Goal: Contribute content

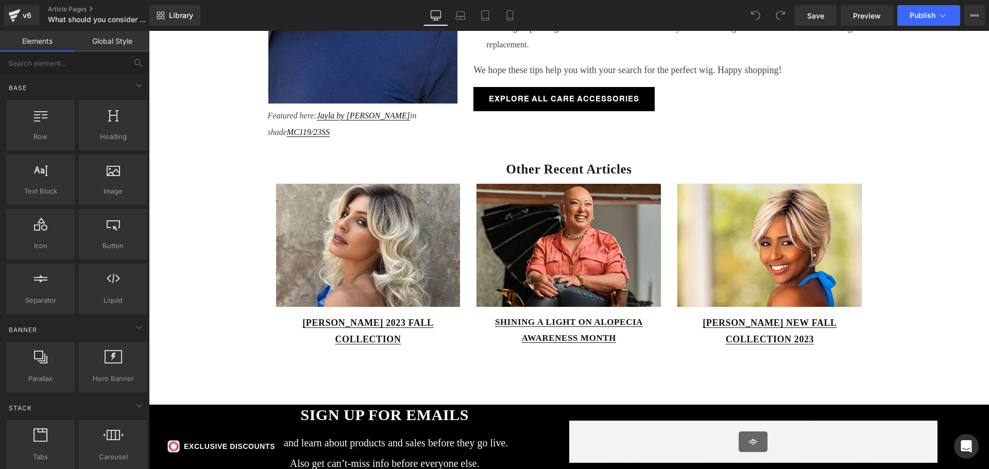
scroll to position [721, 0]
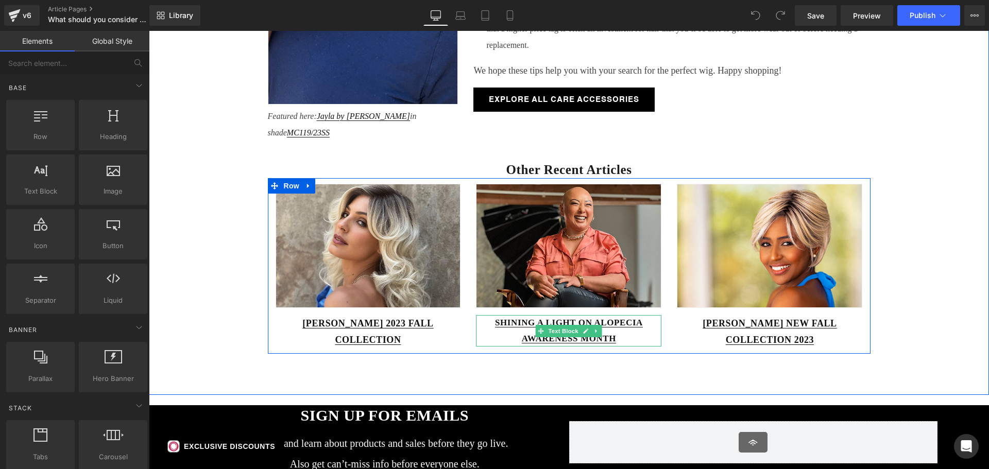
click at [624, 338] on div "SHINING A LIGHT ON ALOPECIA AWARENESS MONTH" at bounding box center [568, 330] width 185 height 31
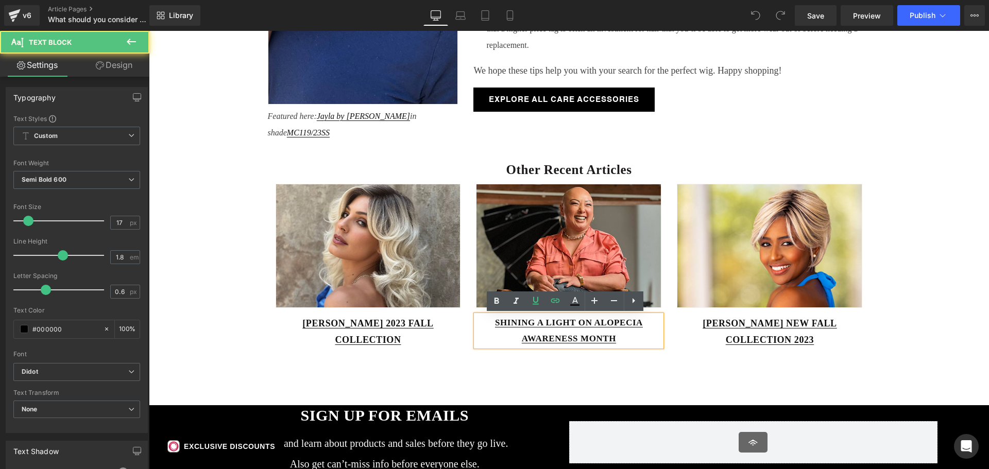
click at [619, 336] on div "SHINING A LIGHT ON ALOPECIA AWARENESS MONTH" at bounding box center [568, 330] width 185 height 31
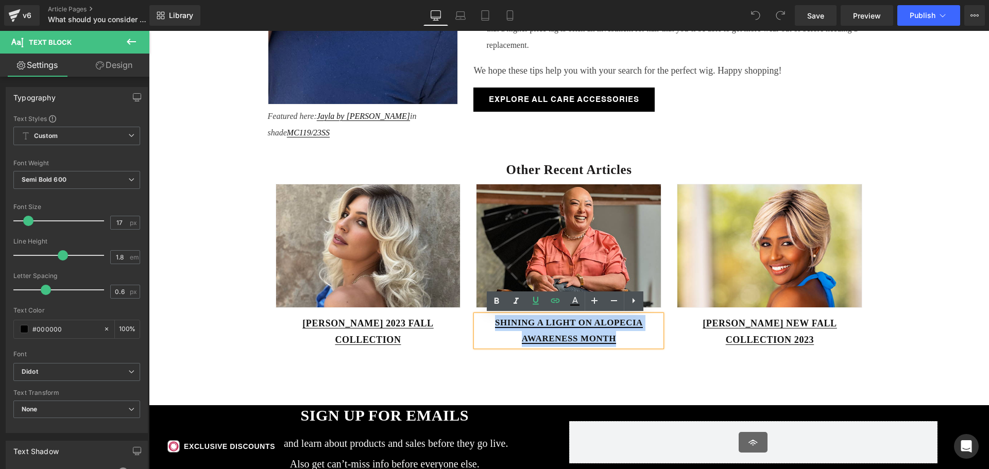
drag, startPoint x: 616, startPoint y: 336, endPoint x: 492, endPoint y: 322, distance: 125.4
click at [492, 322] on div "SHINING A LIGHT ON ALOPECIA AWARENESS MONTH" at bounding box center [568, 330] width 185 height 31
click at [557, 304] on icon at bounding box center [555, 301] width 12 height 12
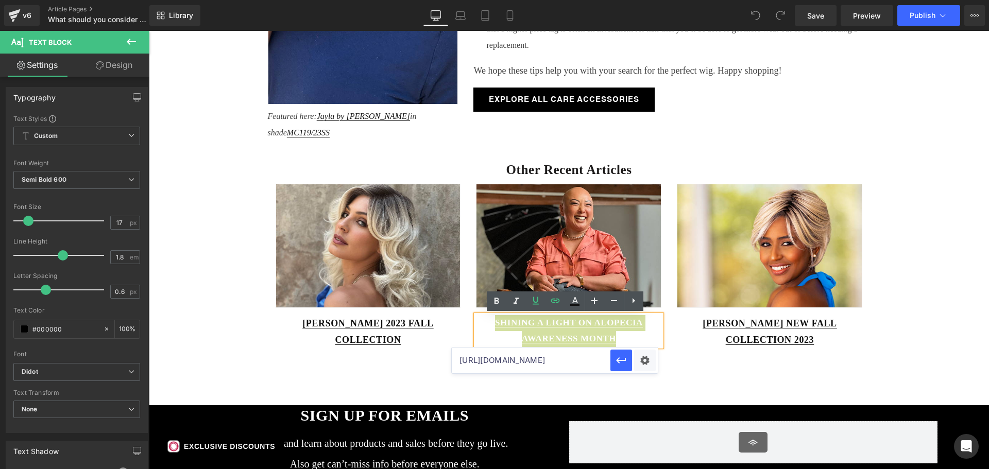
click at [531, 360] on input "https://www.wigs.com/blogs/news/shining-a-light-on-alopecia-awareness-month" at bounding box center [531, 361] width 159 height 26
paste input "alopecia-awareness-month-2025"
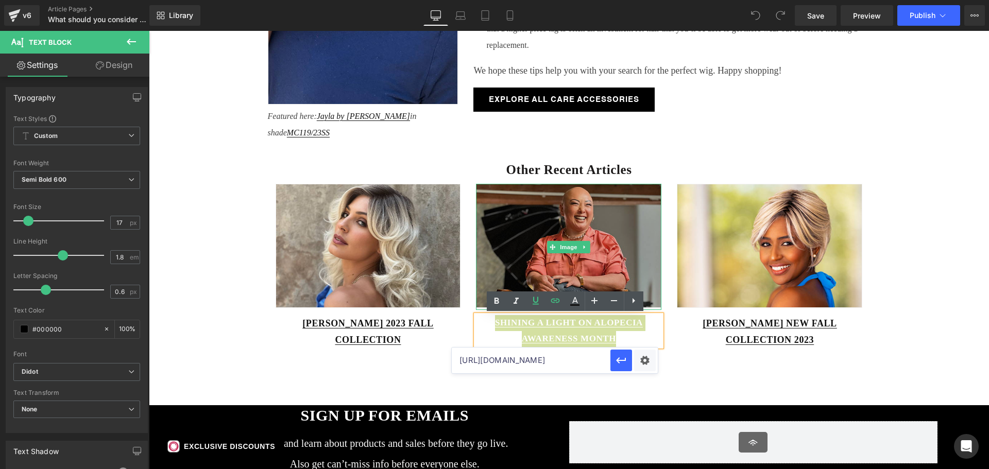
type input "https://www.wigs.com/blogs/news/alopecia-awareness-month-2025"
click at [535, 209] on img at bounding box center [568, 246] width 185 height 124
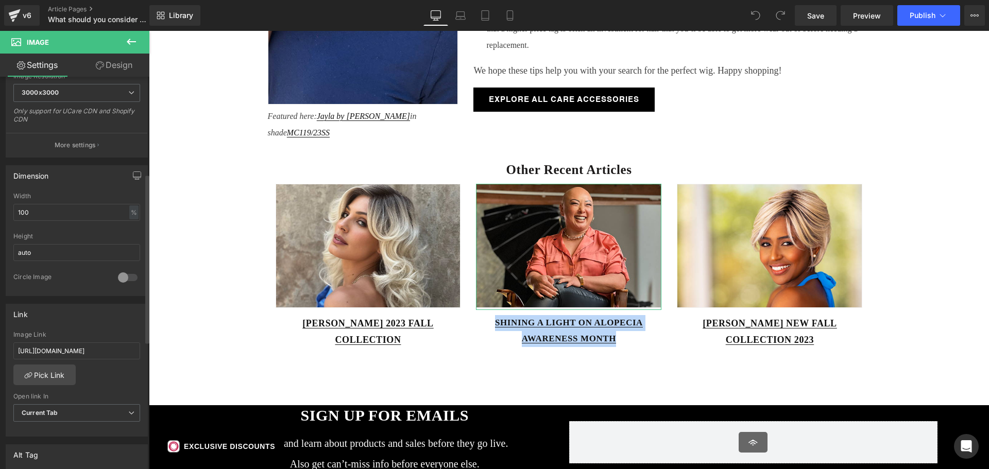
scroll to position [361, 0]
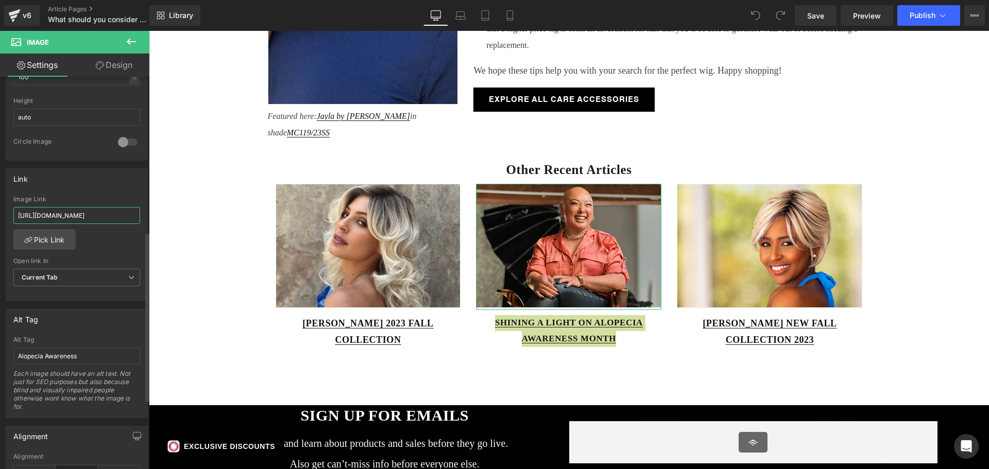
click at [70, 211] on input "https://www.wigs.com/blogs/news/shining-a-light-on-alopecia-awareness-month" at bounding box center [76, 215] width 127 height 17
paste input "alopecia-awareness-month-2025"
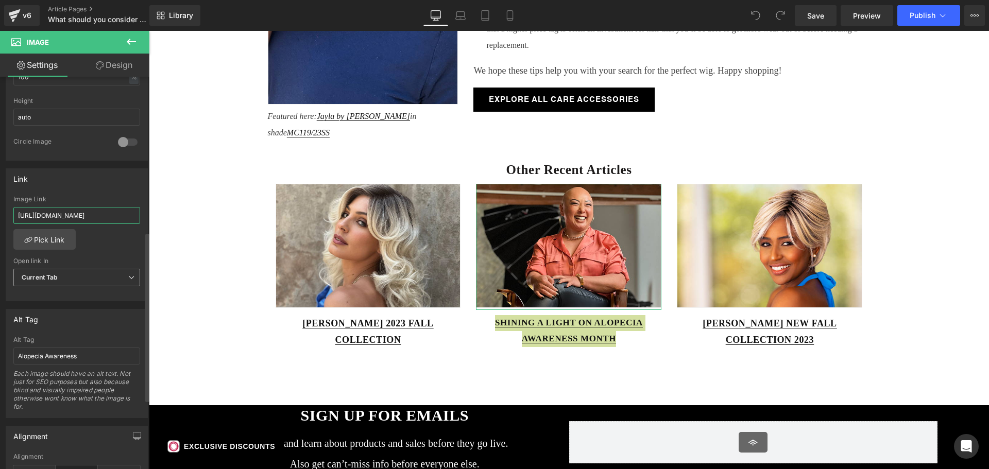
scroll to position [0, 89]
click at [102, 221] on input "https://www.wigs.com/blogs/news/alopecia-awareness-month-2025" at bounding box center [76, 215] width 127 height 17
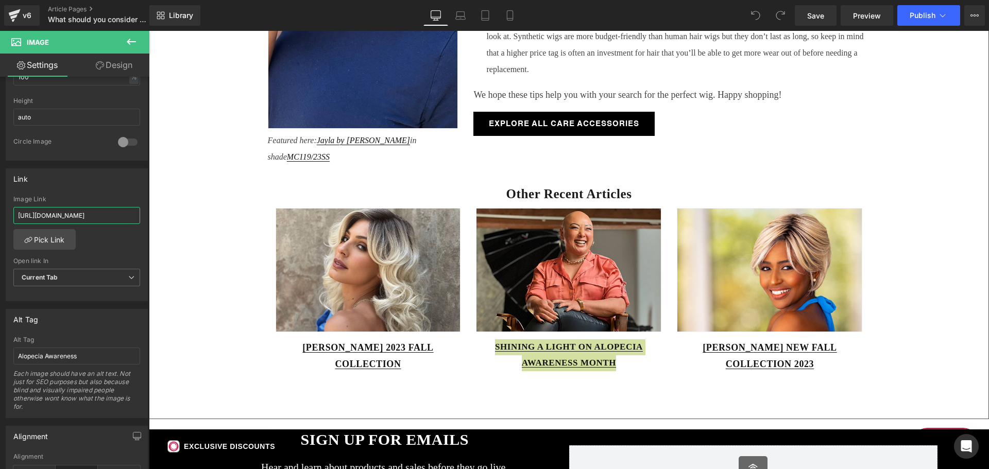
scroll to position [670, 0]
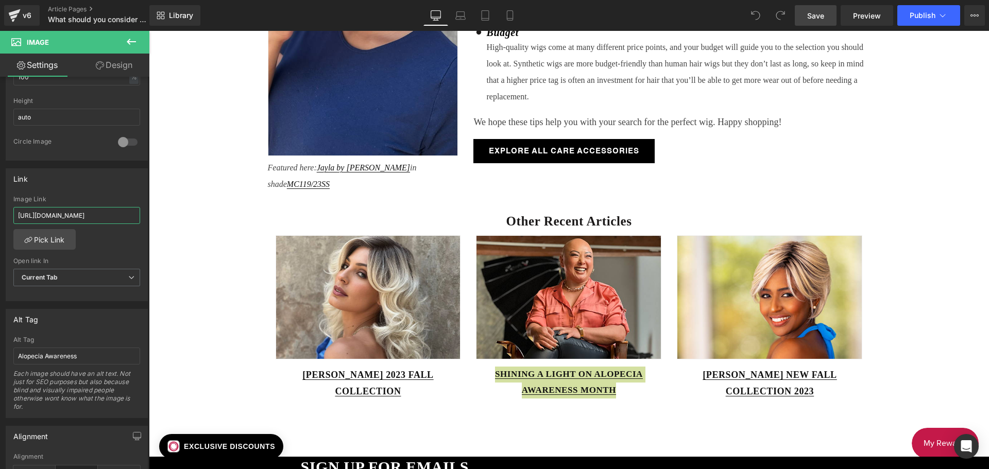
type input "https://www.wigs.com/blogs/news/alopecia-awareness-month-2025"
click at [821, 19] on span "Save" at bounding box center [815, 15] width 17 height 11
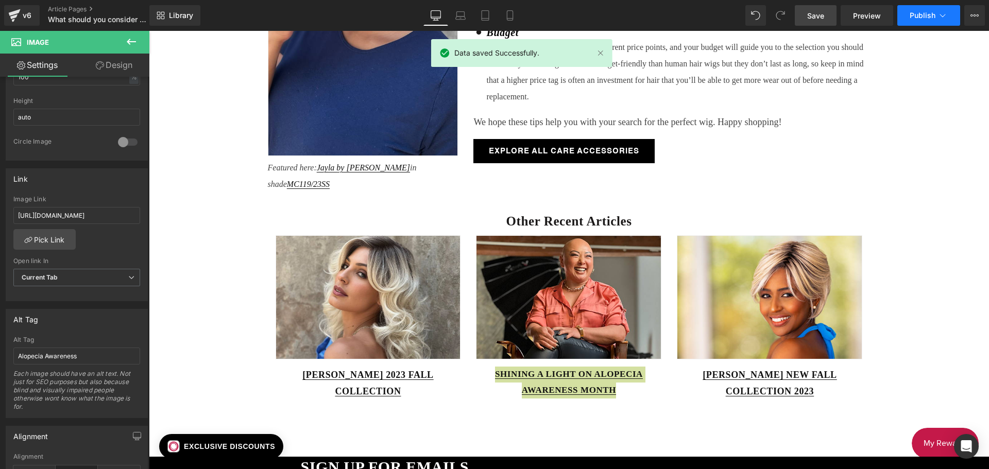
click at [917, 18] on span "Publish" at bounding box center [923, 15] width 26 height 8
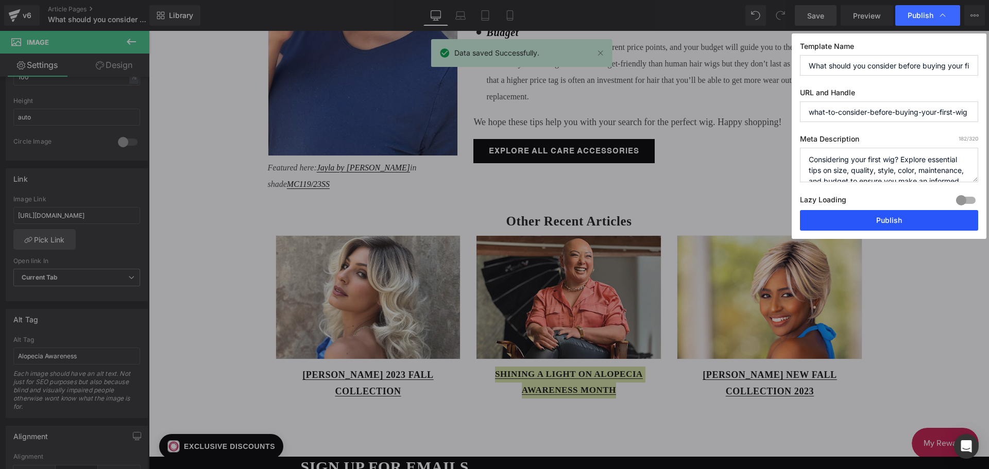
click at [884, 227] on button "Publish" at bounding box center [889, 220] width 178 height 21
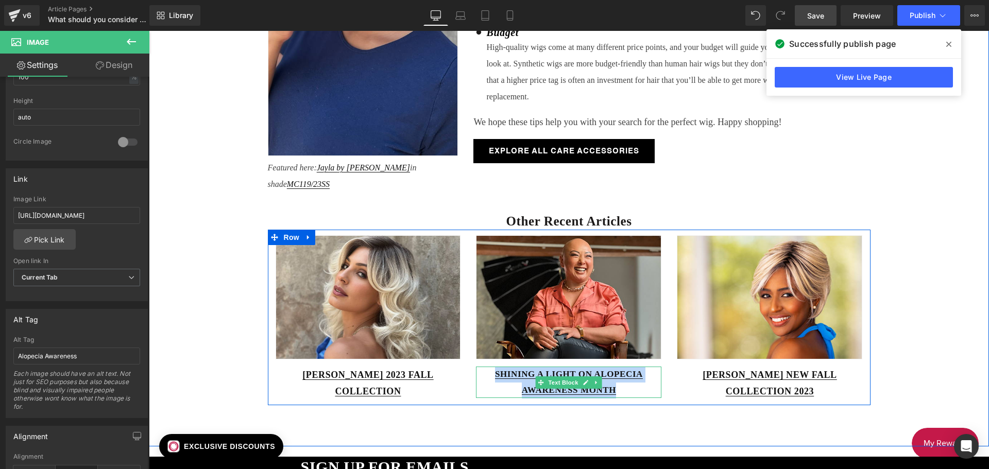
click at [623, 391] on div "SHINING A LIGHT ON ALOPECIA AWARENESS MONTH" at bounding box center [568, 382] width 185 height 31
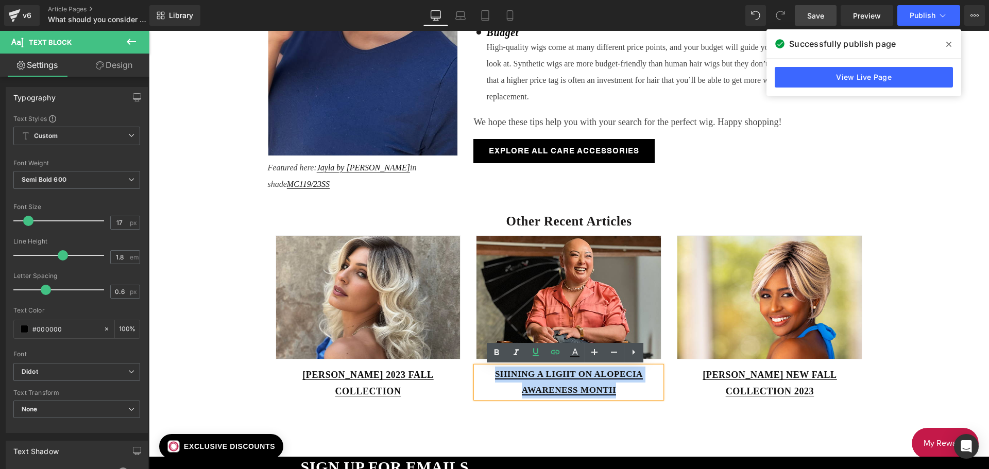
drag, startPoint x: 618, startPoint y: 390, endPoint x: 493, endPoint y: 375, distance: 126.0
click at [493, 375] on div "SHINING A LIGHT ON ALOPECIA AWARENESS MONTH" at bounding box center [568, 382] width 185 height 31
click at [560, 350] on icon at bounding box center [555, 352] width 12 height 12
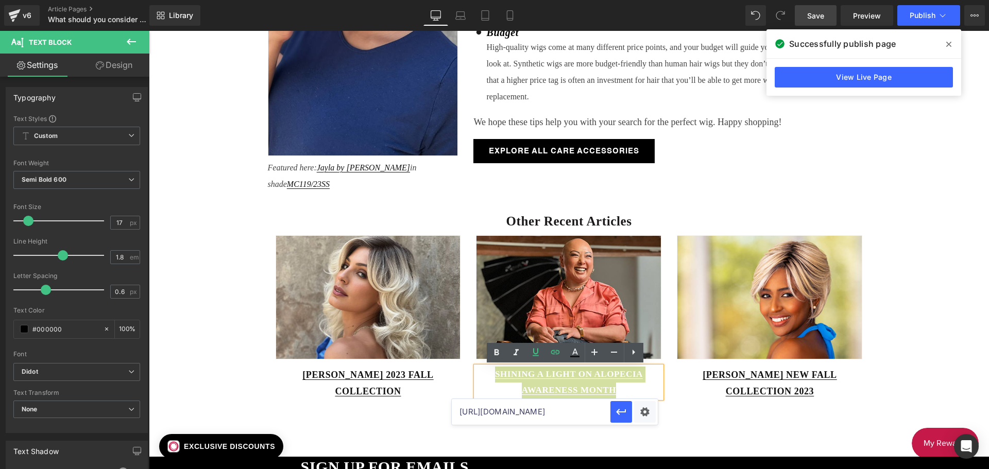
click at [564, 410] on input "https://www.wigs.com/blogs/news/shining-a-light-on-alopecia-awareness-month" at bounding box center [531, 412] width 159 height 26
paste input "alopecia-awareness-month-2025"
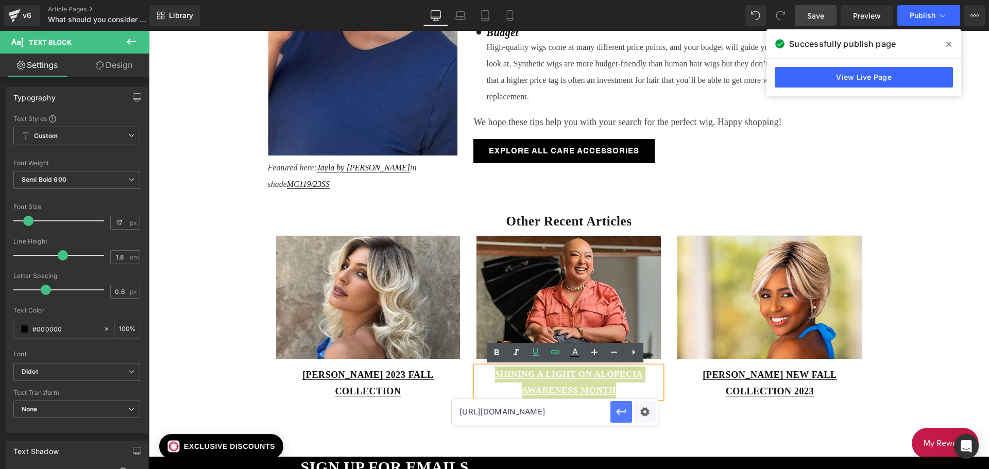
type input "https://www.wigs.com/blogs/news/alopecia-awareness-month-2025"
click at [625, 408] on icon "button" at bounding box center [621, 412] width 12 height 12
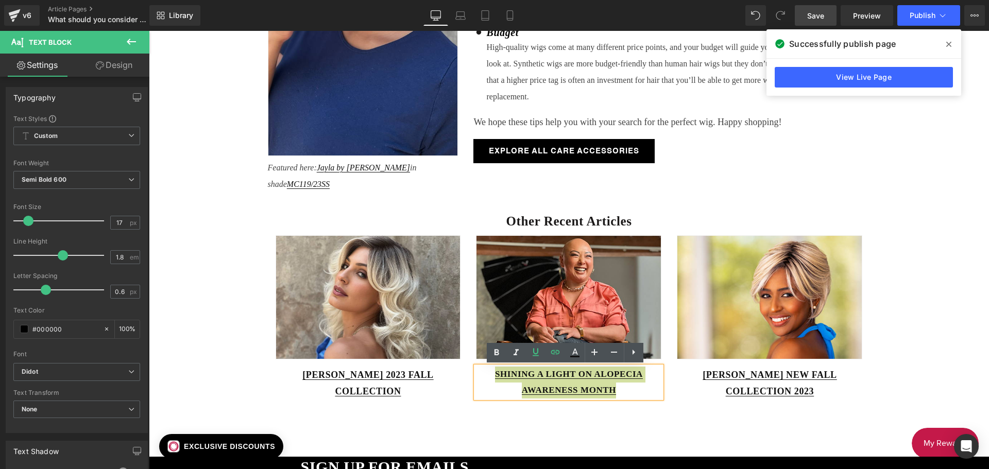
click at [821, 15] on span "Save" at bounding box center [815, 15] width 17 height 11
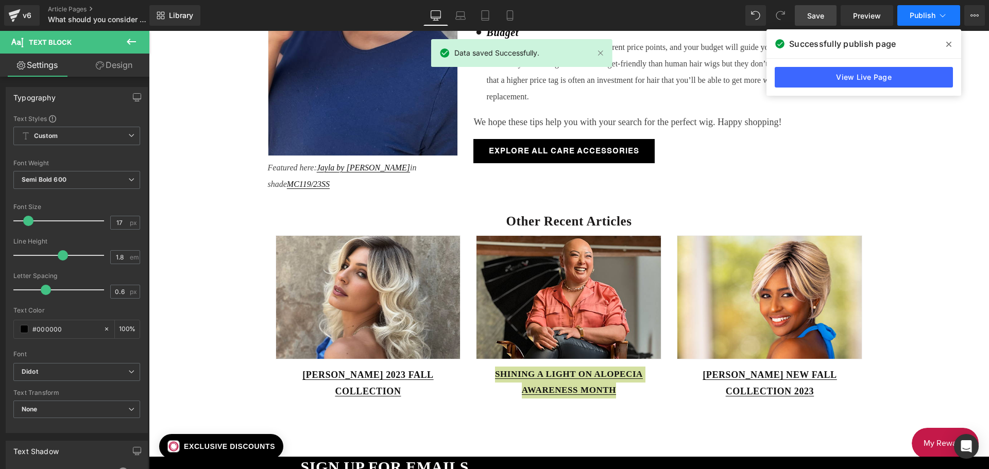
click at [921, 8] on button "Publish" at bounding box center [928, 15] width 63 height 21
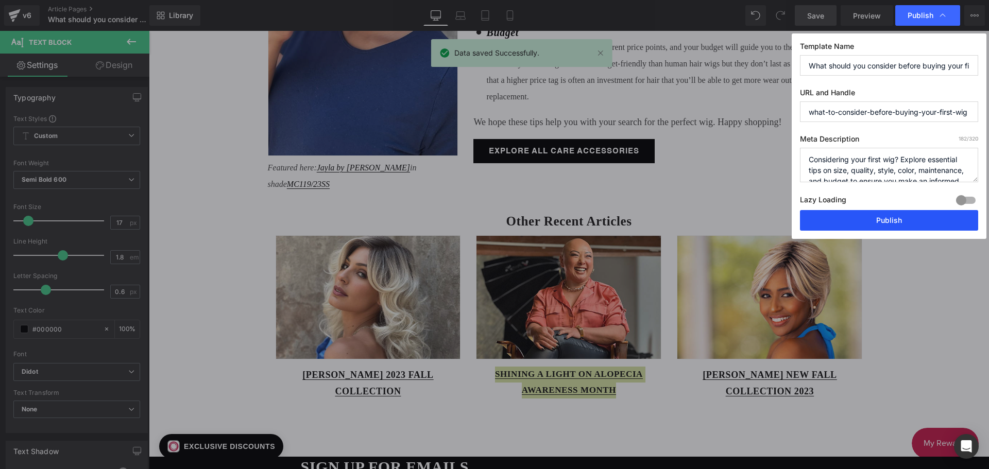
drag, startPoint x: 833, startPoint y: 221, endPoint x: 642, endPoint y: 185, distance: 194.4
click at [833, 221] on button "Publish" at bounding box center [889, 220] width 178 height 21
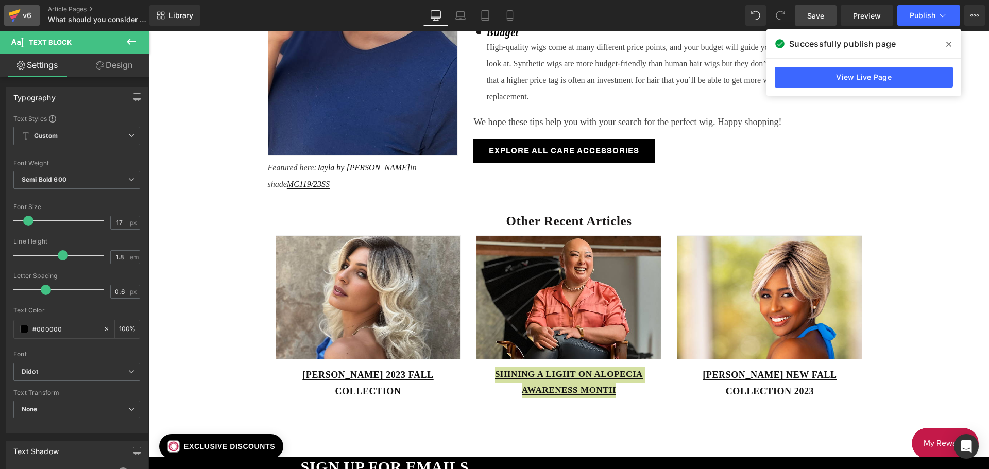
click at [13, 10] on icon at bounding box center [14, 16] width 12 height 26
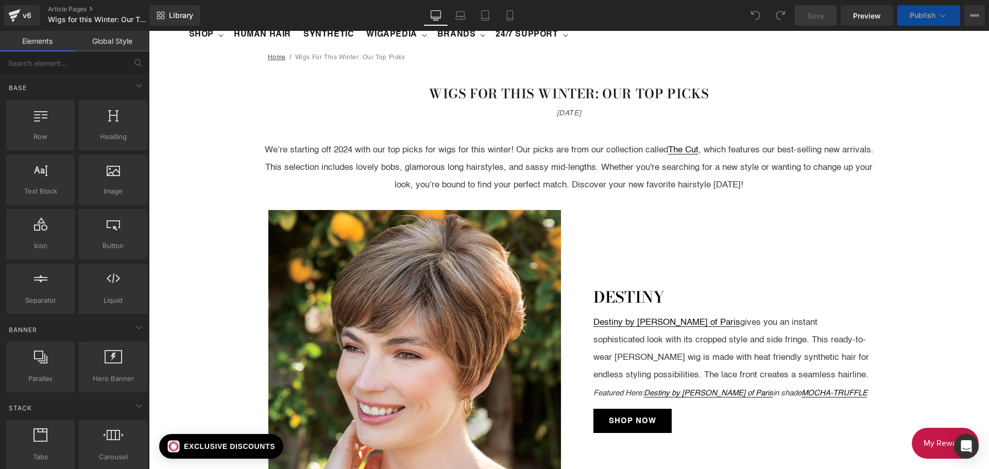
scroll to position [103, 0]
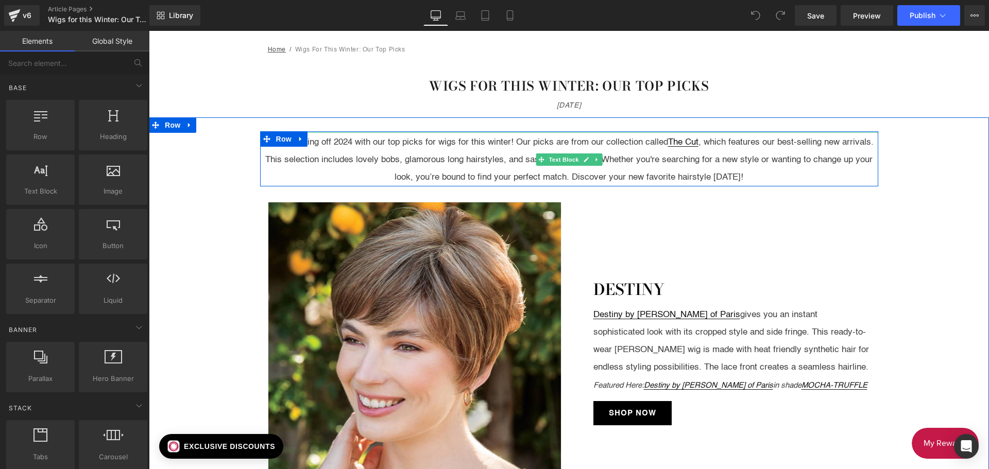
click at [661, 141] on div "We’re starting off 2024 with our top picks for wigs for this winter! Our picks …" at bounding box center [569, 159] width 618 height 54
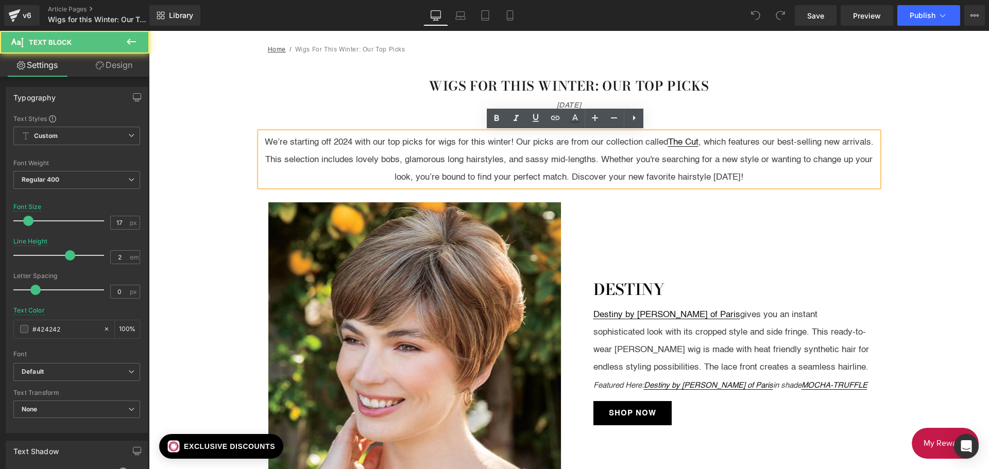
click at [663, 141] on div "We’re starting off 2024 with our top picks for wigs for this winter! Our picks …" at bounding box center [569, 159] width 618 height 54
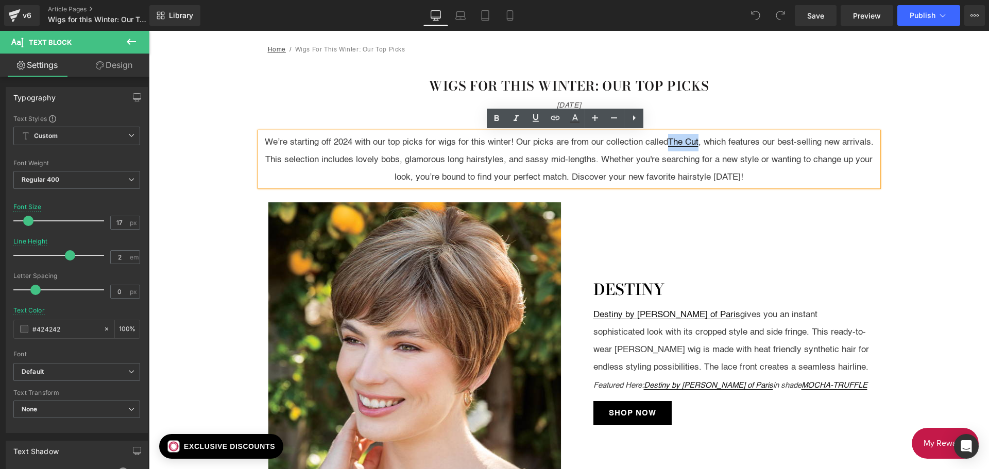
drag, startPoint x: 664, startPoint y: 141, endPoint x: 695, endPoint y: 142, distance: 31.4
click at [695, 142] on div "We’re starting off 2024 with our top picks for wigs for this winter! Our picks …" at bounding box center [569, 159] width 618 height 54
click at [558, 117] on icon at bounding box center [555, 118] width 12 height 12
click at [672, 165] on input "[URL][DOMAIN_NAME]" at bounding box center [707, 165] width 159 height 26
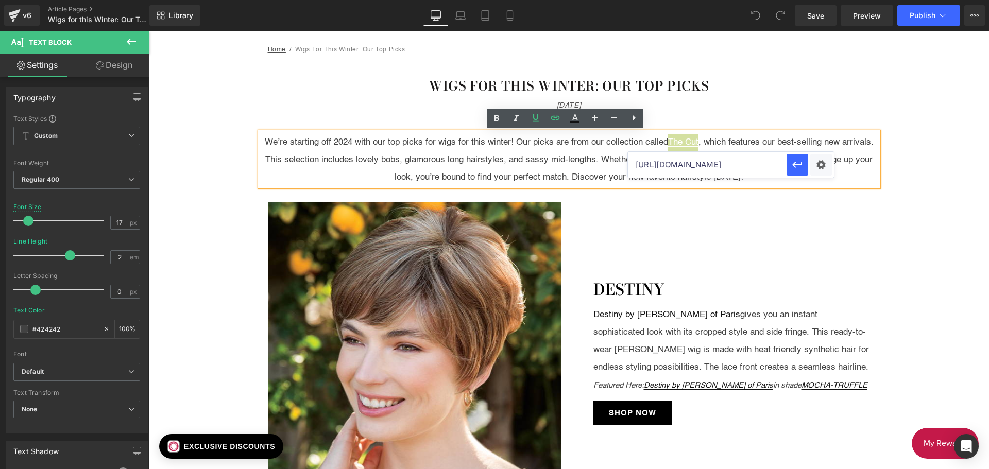
click at [672, 165] on input "[URL][DOMAIN_NAME]" at bounding box center [707, 165] width 159 height 26
paste input "text"
type input "[URL][DOMAIN_NAME]"
click at [799, 167] on icon "button" at bounding box center [797, 165] width 12 height 12
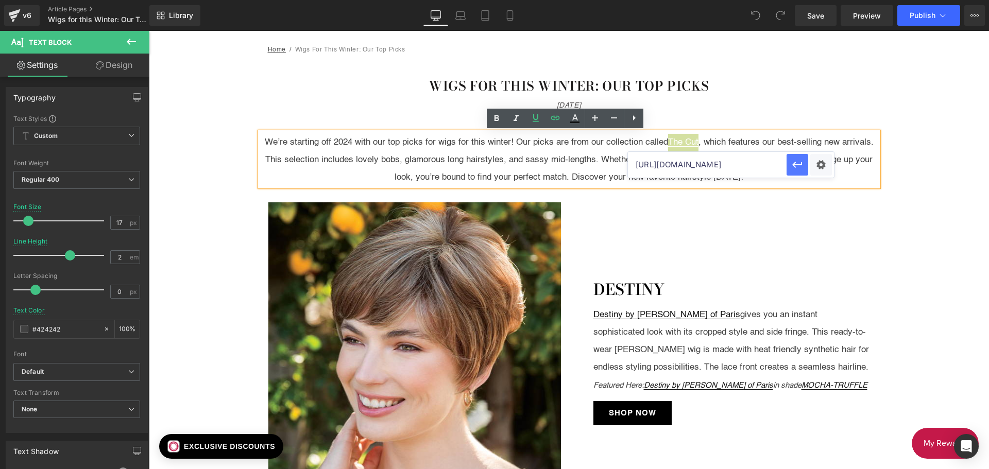
scroll to position [0, 0]
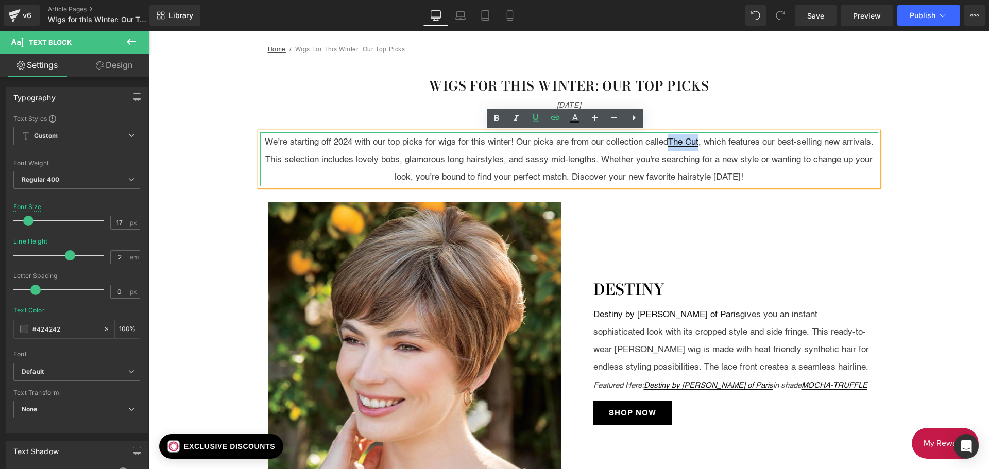
click at [625, 169] on div "We’re starting off 2024 with our top picks for wigs for this winter! Our picks …" at bounding box center [569, 159] width 618 height 54
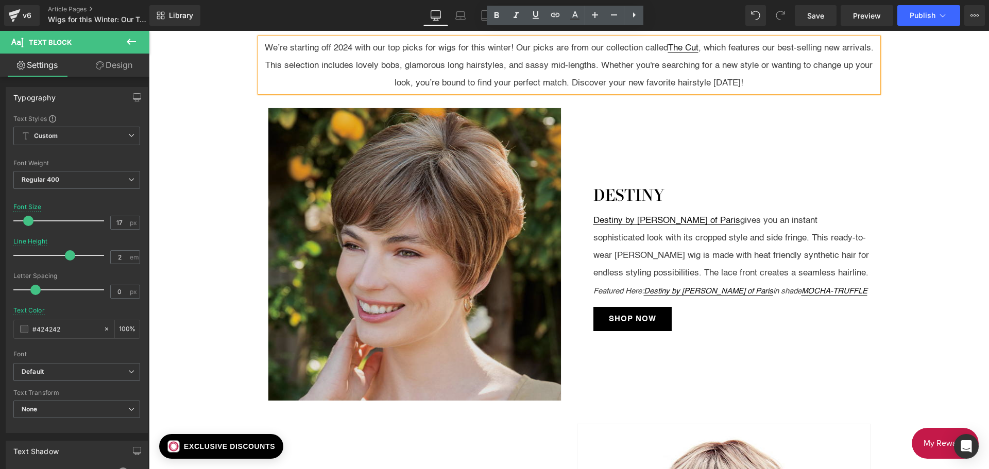
scroll to position [206, 0]
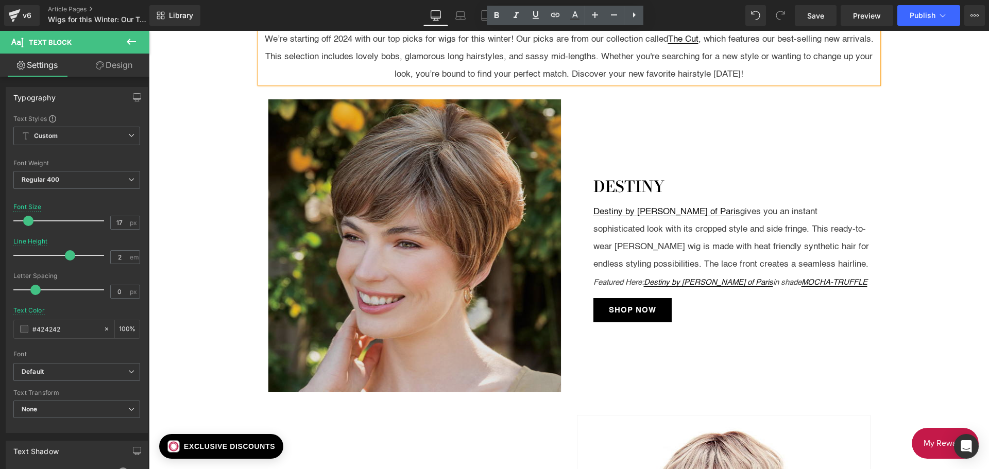
click at [374, 229] on img at bounding box center [415, 246] width 294 height 294
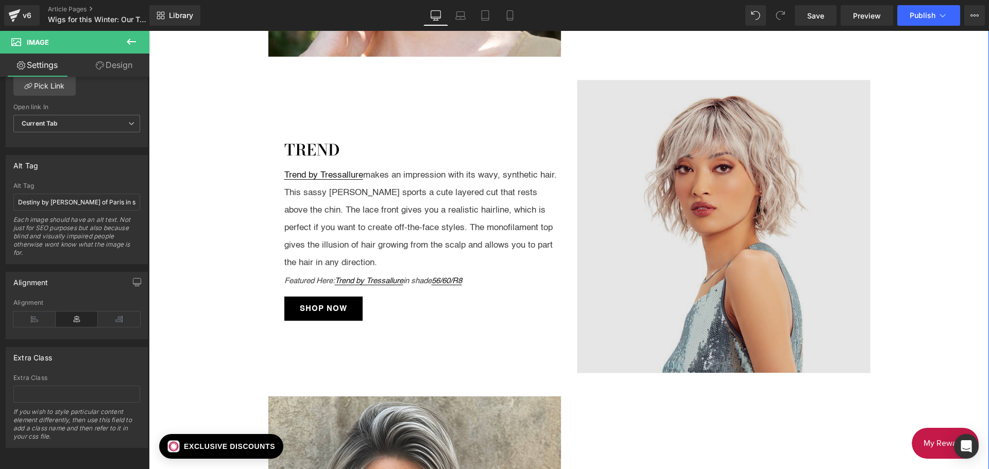
scroll to position [567, 0]
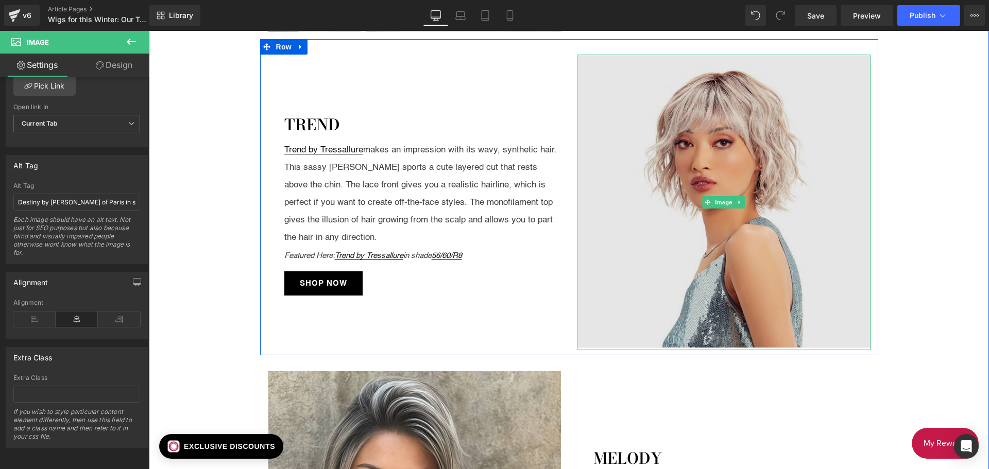
click at [775, 189] on img at bounding box center [724, 202] width 294 height 294
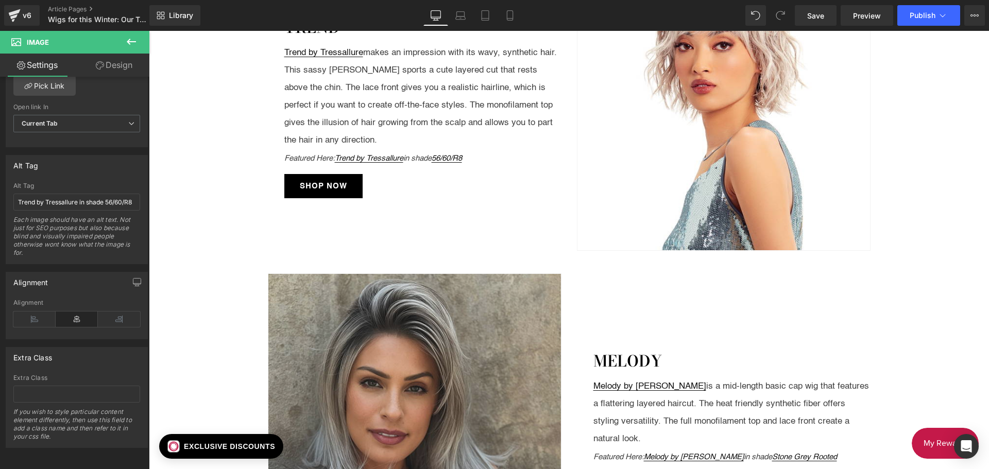
scroll to position [824, 0]
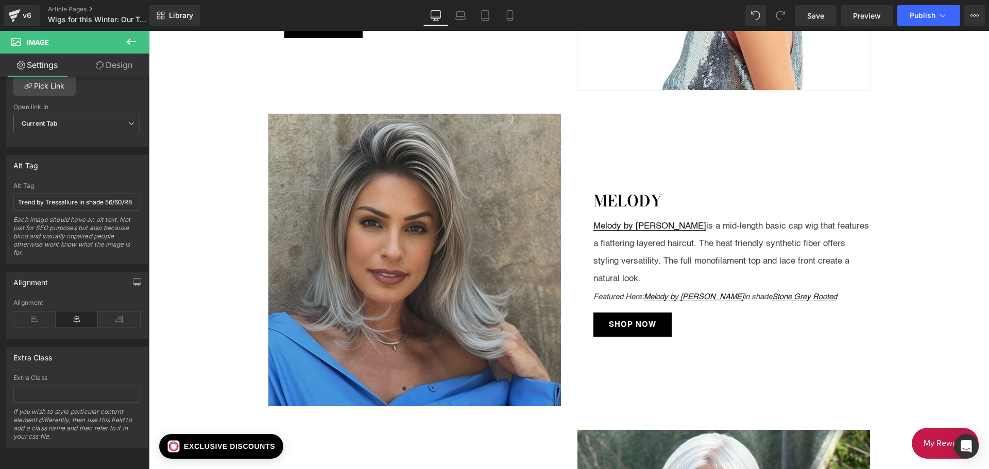
click at [388, 208] on img at bounding box center [415, 260] width 294 height 294
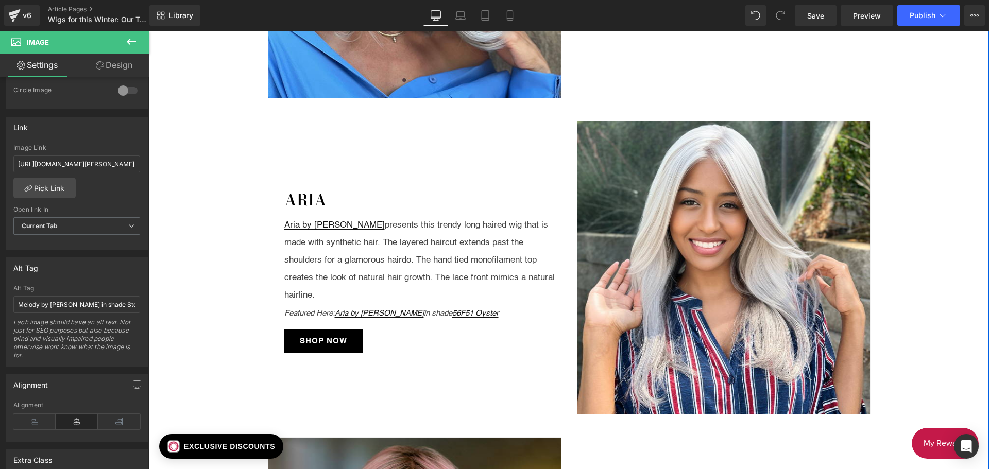
scroll to position [1133, 0]
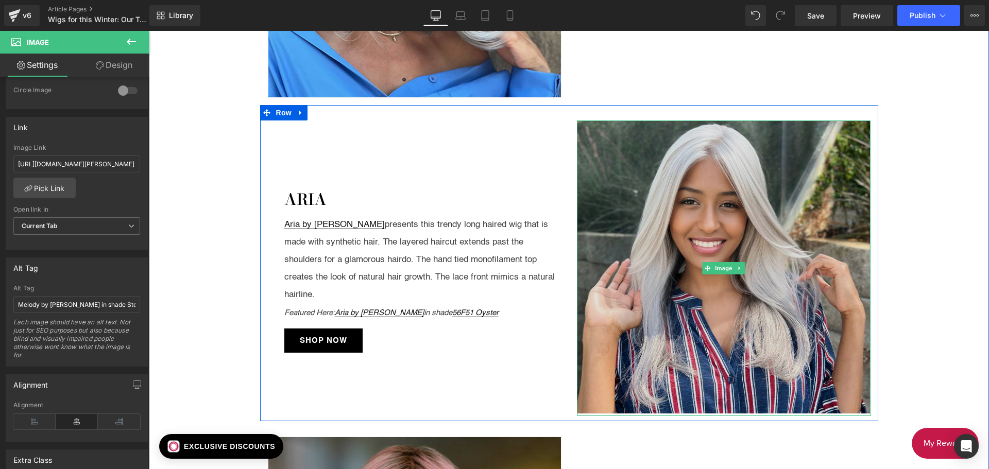
click at [745, 208] on img at bounding box center [724, 268] width 294 height 294
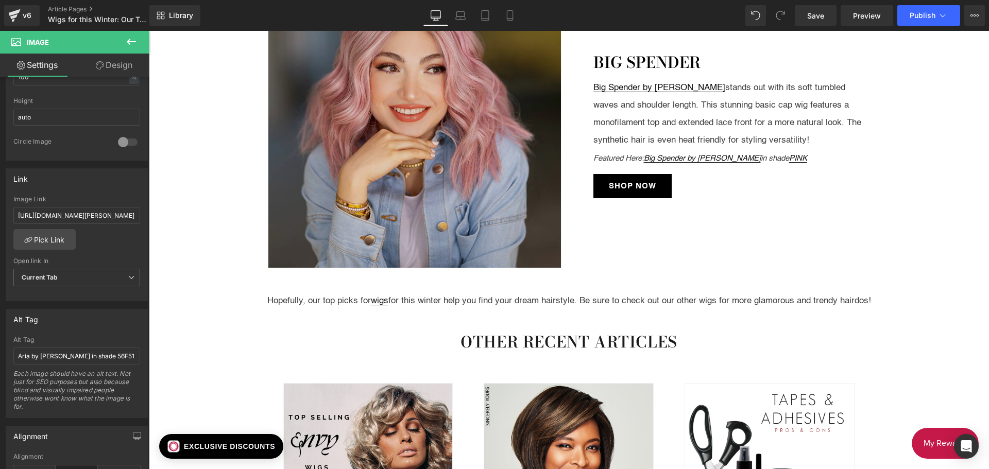
scroll to position [1597, 0]
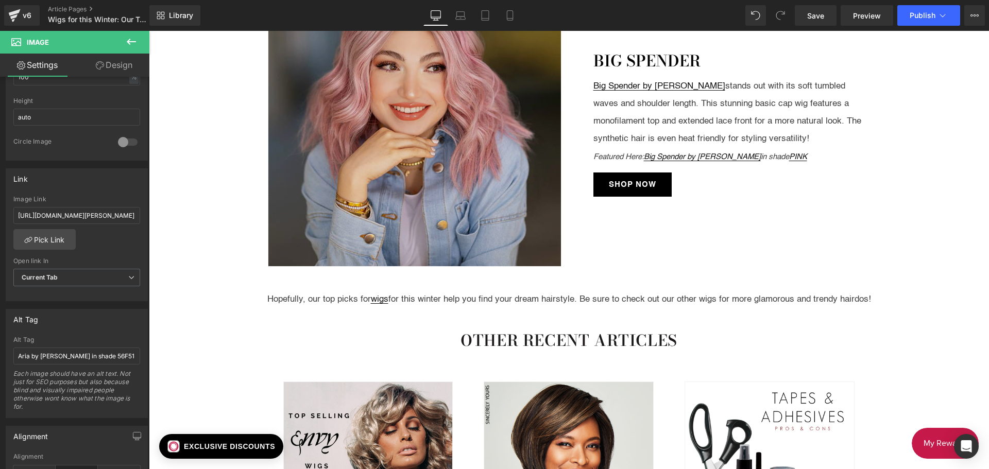
click at [391, 164] on img at bounding box center [415, 120] width 294 height 294
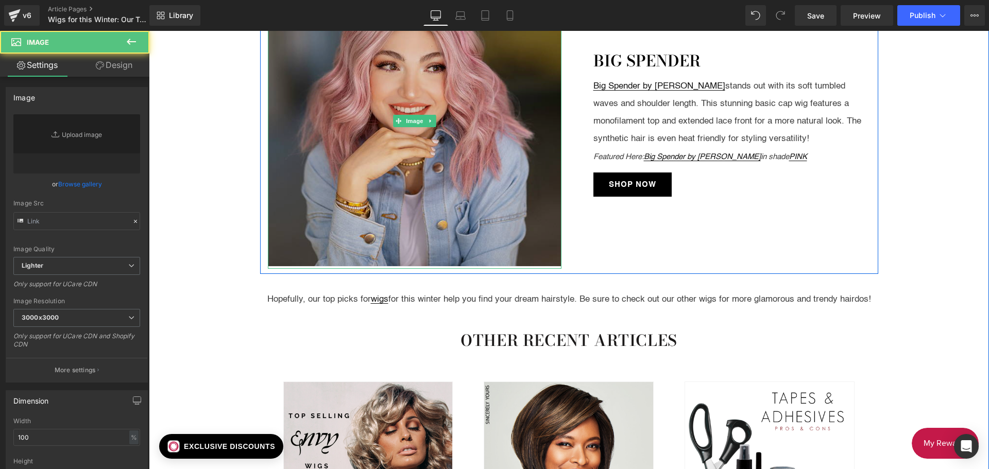
type input "[URL][DOMAIN_NAME]"
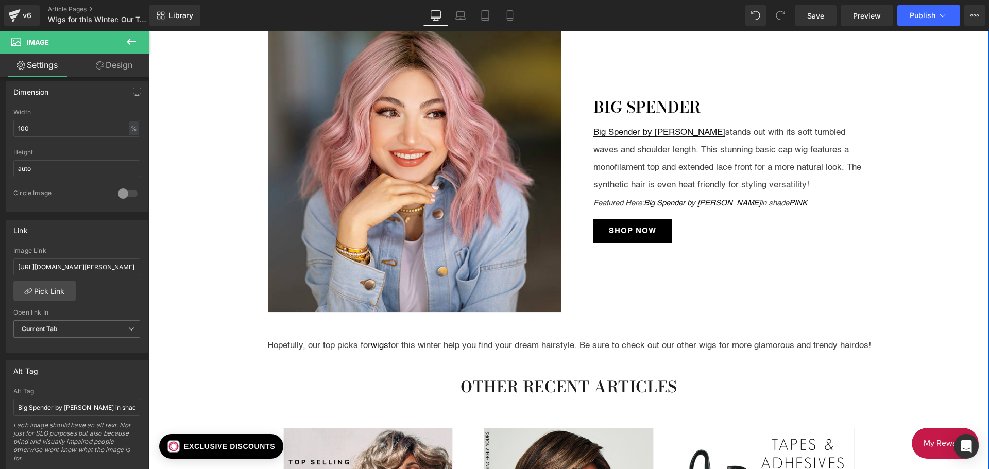
scroll to position [1545, 0]
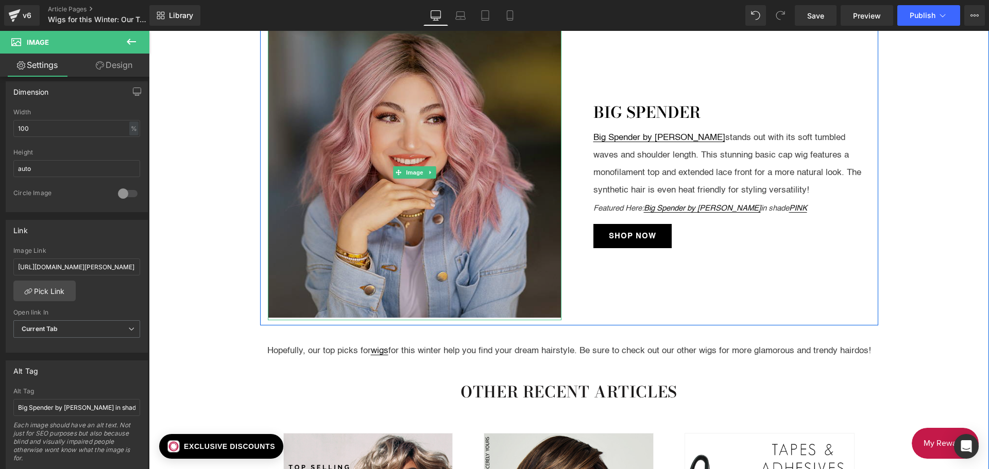
click at [415, 228] on img at bounding box center [415, 172] width 294 height 294
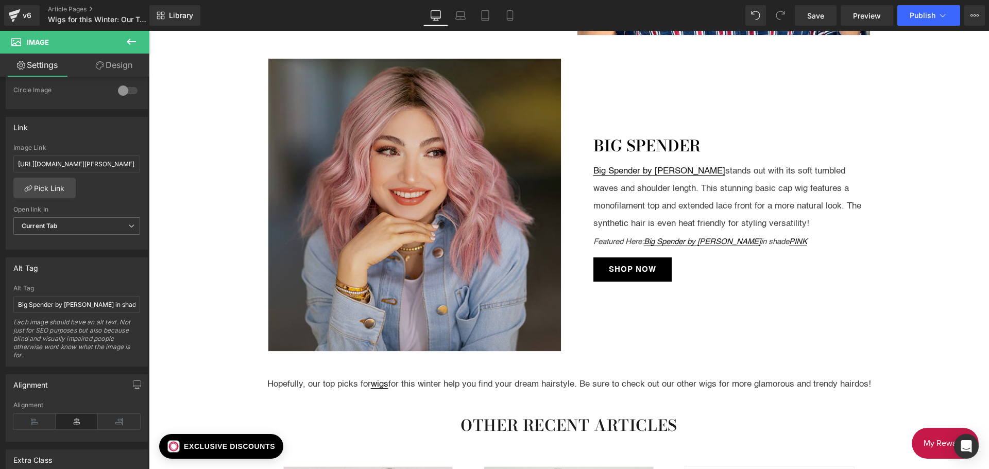
scroll to position [1494, 0]
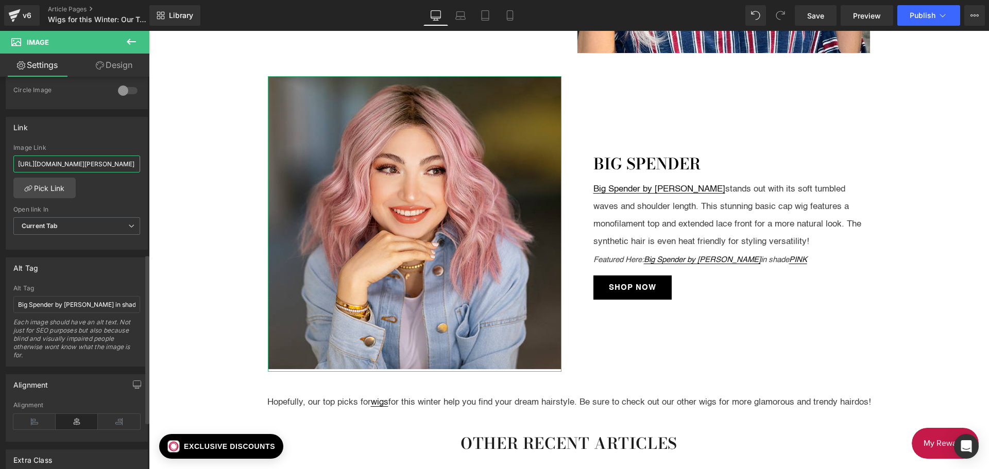
click at [14, 162] on input "[URL][DOMAIN_NAME][PERSON_NAME]" at bounding box center [76, 164] width 127 height 17
drag, startPoint x: 14, startPoint y: 162, endPoint x: 126, endPoint y: 165, distance: 111.3
click at [126, 165] on input "[URL][DOMAIN_NAME][PERSON_NAME]" at bounding box center [76, 164] width 127 height 17
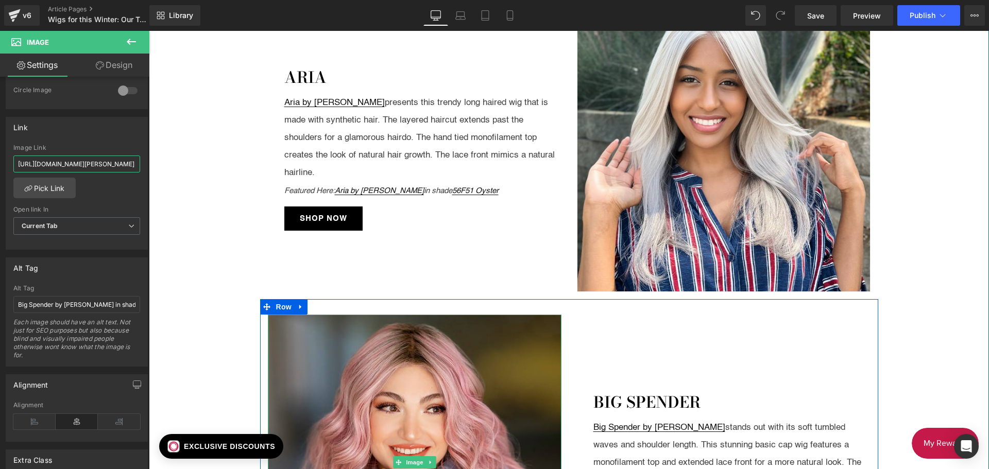
scroll to position [1236, 0]
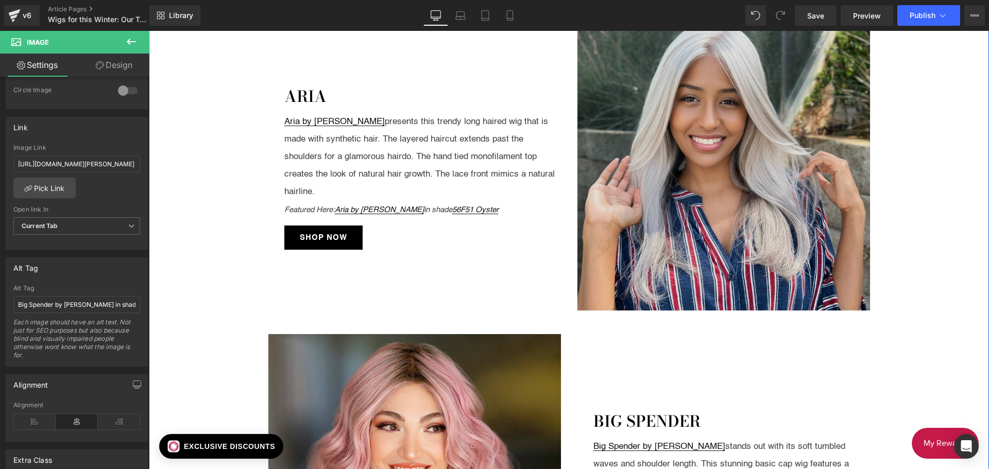
click at [662, 197] on img at bounding box center [724, 165] width 294 height 294
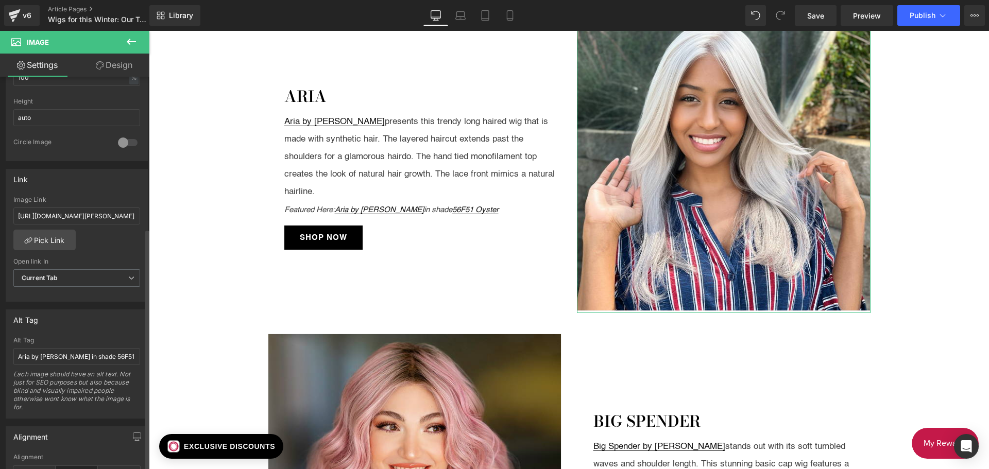
scroll to position [361, 0]
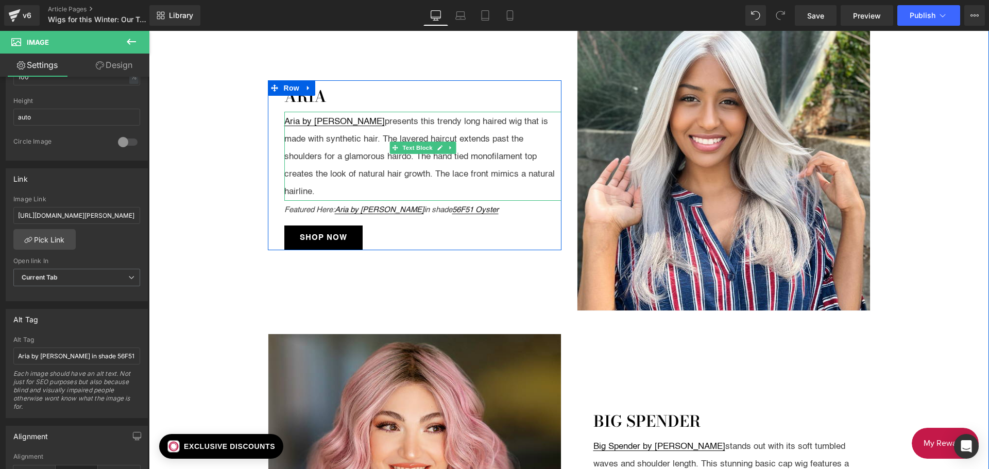
click at [354, 130] on div "Aria by [PERSON_NAME] presents this trendy long haired wig that is made with sy…" at bounding box center [422, 157] width 277 height 88
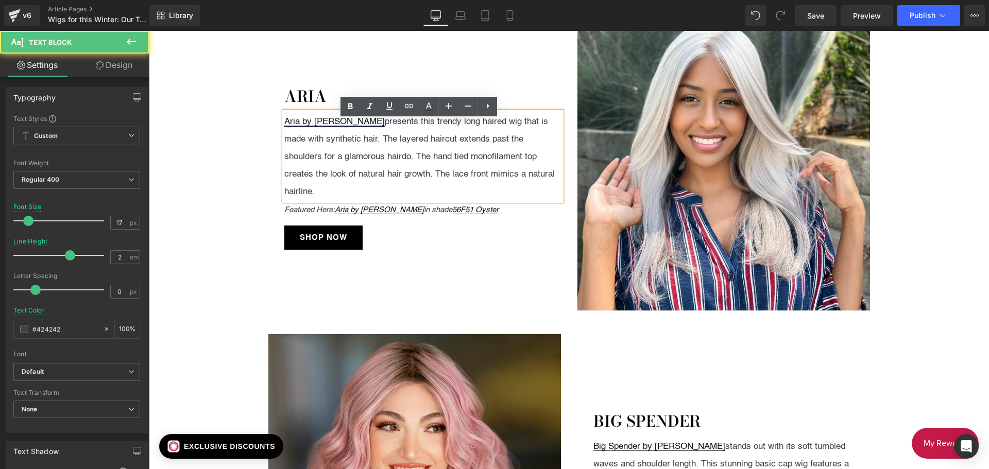
click at [344, 126] on link "Aria by [PERSON_NAME]" at bounding box center [334, 121] width 100 height 9
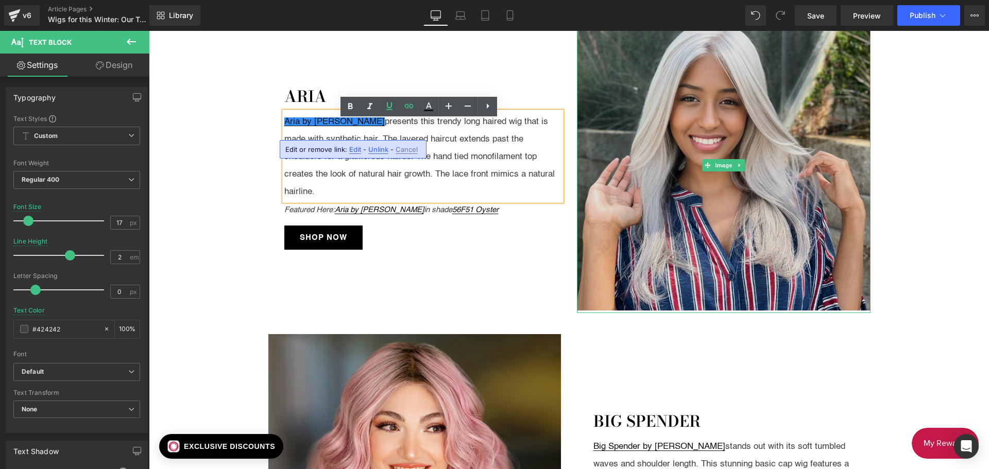
click at [696, 149] on img at bounding box center [724, 165] width 294 height 294
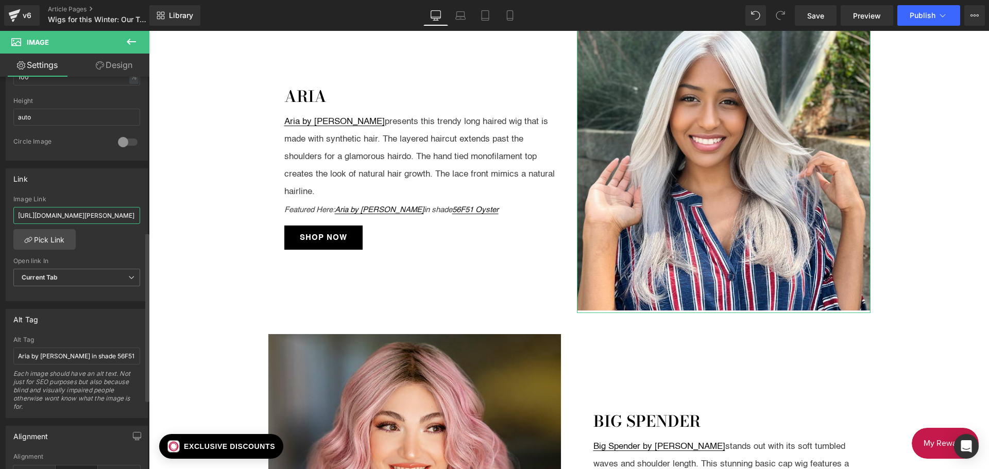
click at [13, 214] on input "[URL][DOMAIN_NAME][PERSON_NAME]" at bounding box center [76, 215] width 127 height 17
drag, startPoint x: 14, startPoint y: 214, endPoint x: 137, endPoint y: 218, distance: 123.2
click at [137, 218] on div "[URL][DOMAIN_NAME][PERSON_NAME] Image Link [URL][DOMAIN_NAME][PERSON_NAME] Pick…" at bounding box center [76, 249] width 141 height 106
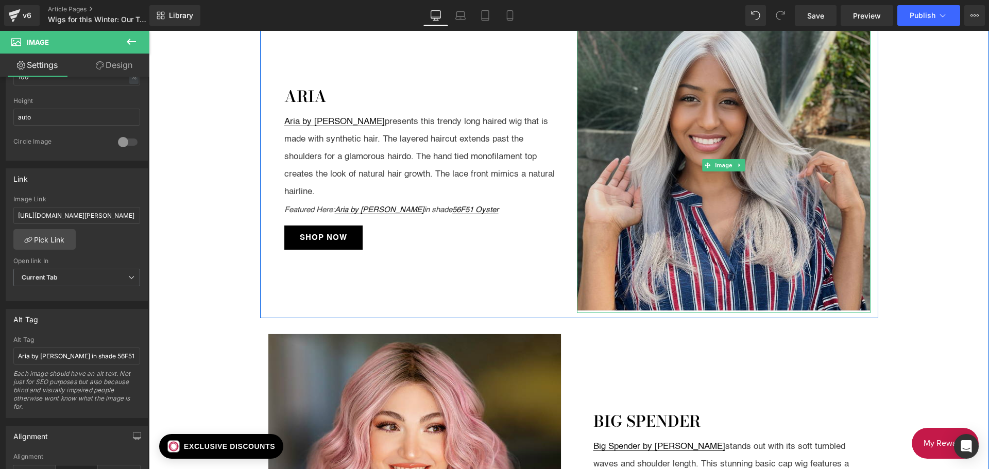
click at [704, 129] on img at bounding box center [724, 165] width 294 height 294
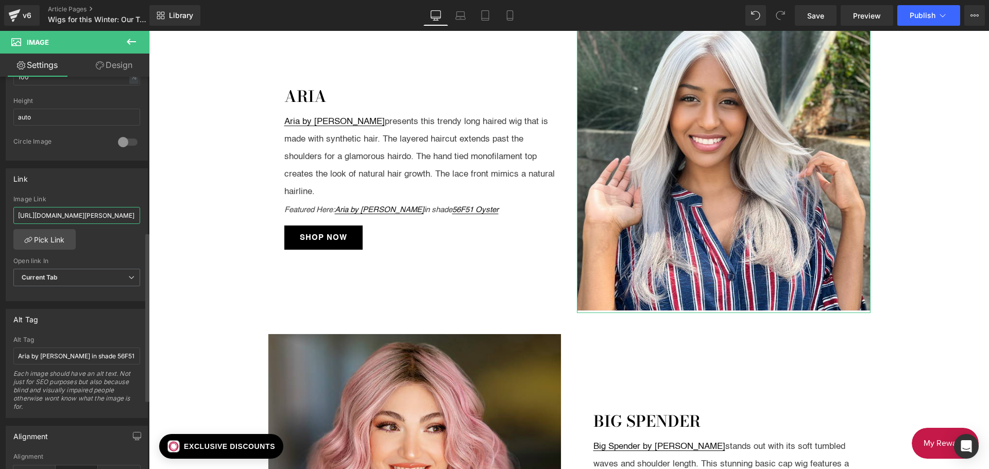
click at [88, 216] on input "[URL][DOMAIN_NAME][PERSON_NAME]" at bounding box center [76, 215] width 127 height 17
type input "[URL][DOMAIN_NAME][PERSON_NAME]"
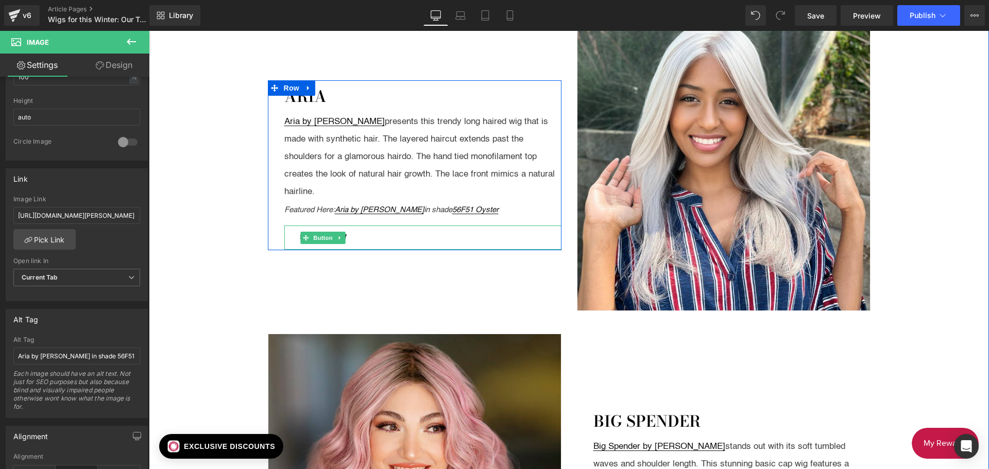
click at [286, 227] on link "Shop Now" at bounding box center [323, 238] width 78 height 24
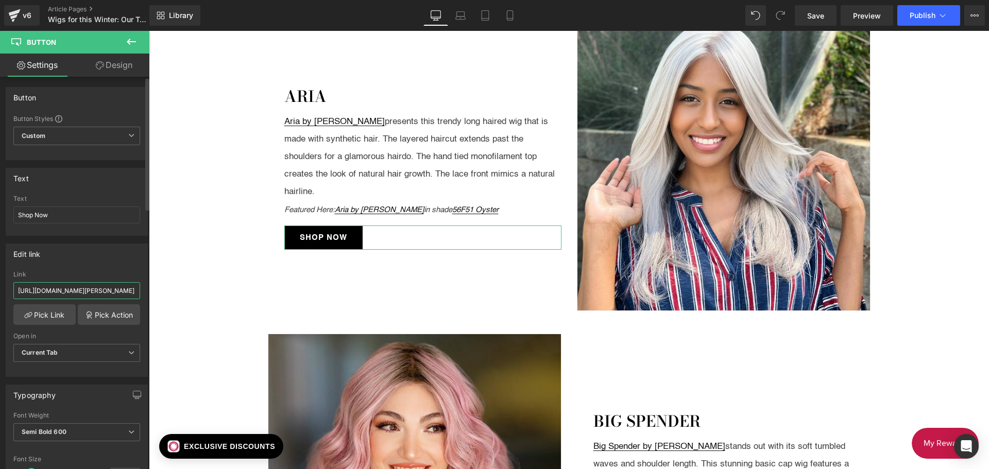
click at [37, 292] on input "[URL][DOMAIN_NAME][PERSON_NAME]" at bounding box center [76, 290] width 127 height 17
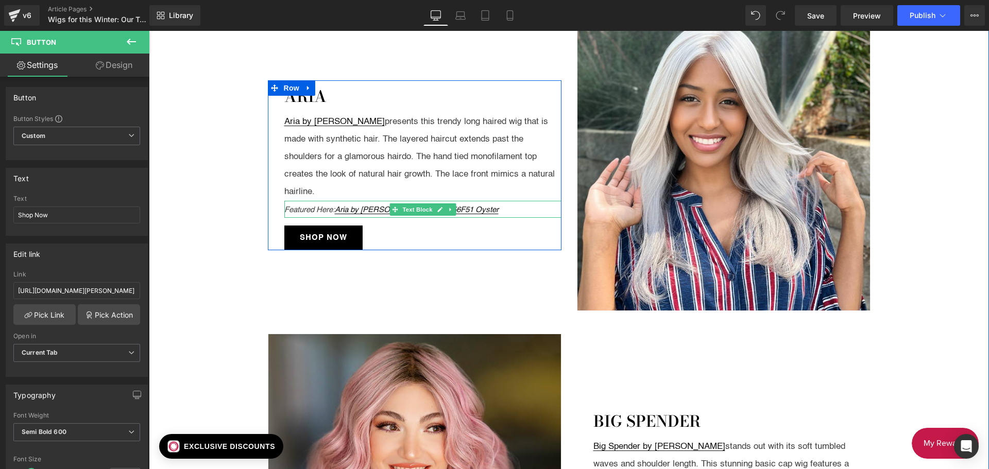
click at [485, 201] on div "Featured Here: Aria by [PERSON_NAME] in shade 56F51 Oyster" at bounding box center [422, 209] width 277 height 17
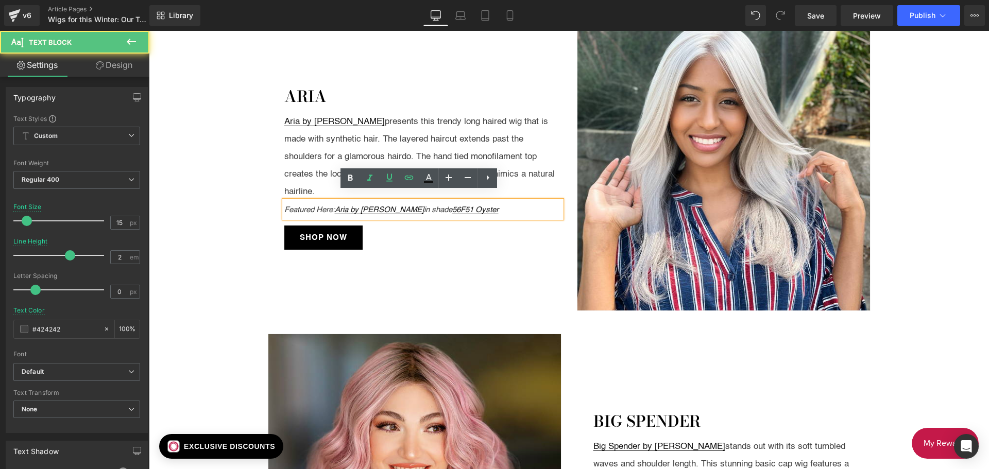
click at [481, 201] on div "Featured Here: Aria by [PERSON_NAME] in shade 56F51 Oyster" at bounding box center [422, 209] width 277 height 17
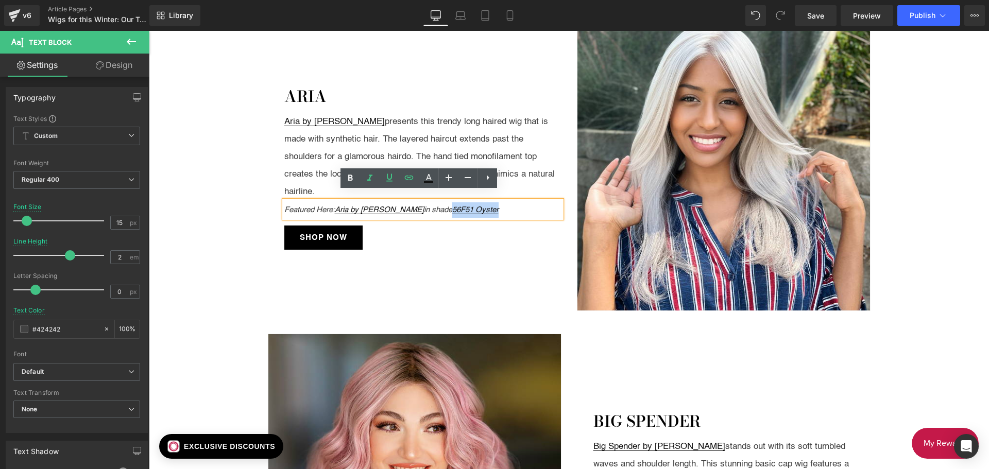
drag, startPoint x: 480, startPoint y: 201, endPoint x: 431, endPoint y: 199, distance: 49.5
click at [431, 201] on div "Featured Here: Aria by [PERSON_NAME] in shade 56F51 Oyster" at bounding box center [422, 209] width 277 height 17
click at [409, 180] on icon at bounding box center [409, 177] width 12 height 12
type input "[URL][DOMAIN_NAME][PERSON_NAME]"
click at [412, 223] on input "[URL][DOMAIN_NAME][PERSON_NAME]" at bounding box center [430, 223] width 159 height 26
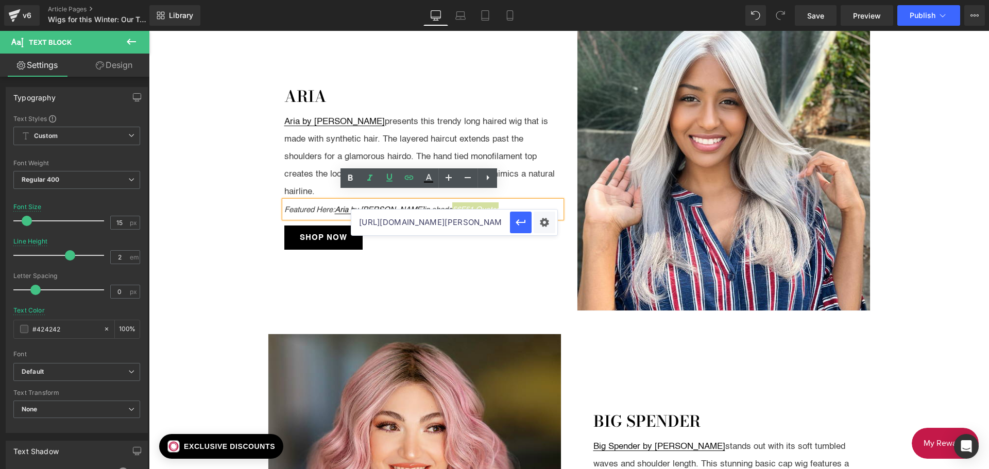
click at [412, 223] on input "[URL][DOMAIN_NAME][PERSON_NAME]" at bounding box center [430, 223] width 159 height 26
click at [516, 221] on icon "button" at bounding box center [520, 222] width 12 height 12
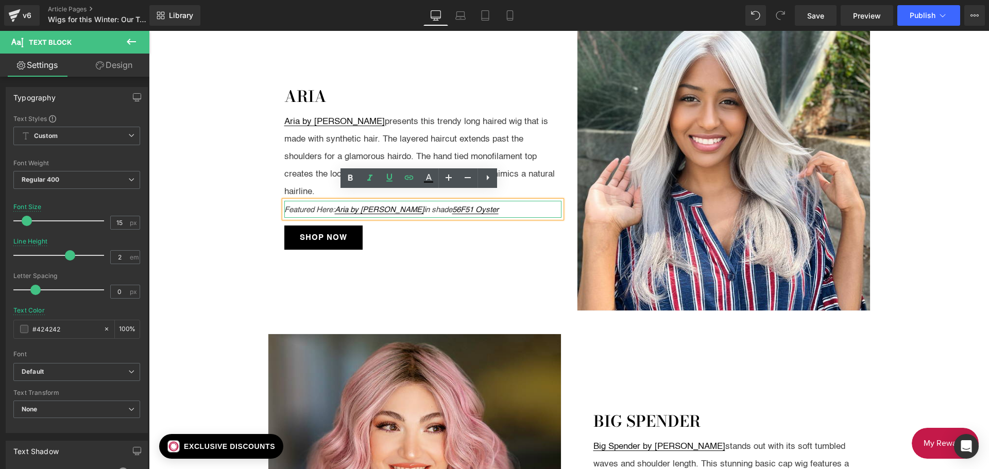
click at [399, 206] on icon "Featured Here: Aria by [PERSON_NAME] in shade 56F51 Oyster" at bounding box center [391, 210] width 214 height 8
click at [398, 206] on icon "Featured Here: Aria by [PERSON_NAME] in shade 56F51 Oyster" at bounding box center [391, 210] width 214 height 8
drag, startPoint x: 398, startPoint y: 199, endPoint x: 358, endPoint y: 195, distance: 39.4
click at [334, 206] on icon "Featured Here: Aria by [PERSON_NAME] in shade 56F51 Oyster" at bounding box center [391, 210] width 214 height 8
click at [409, 180] on icon at bounding box center [409, 177] width 12 height 12
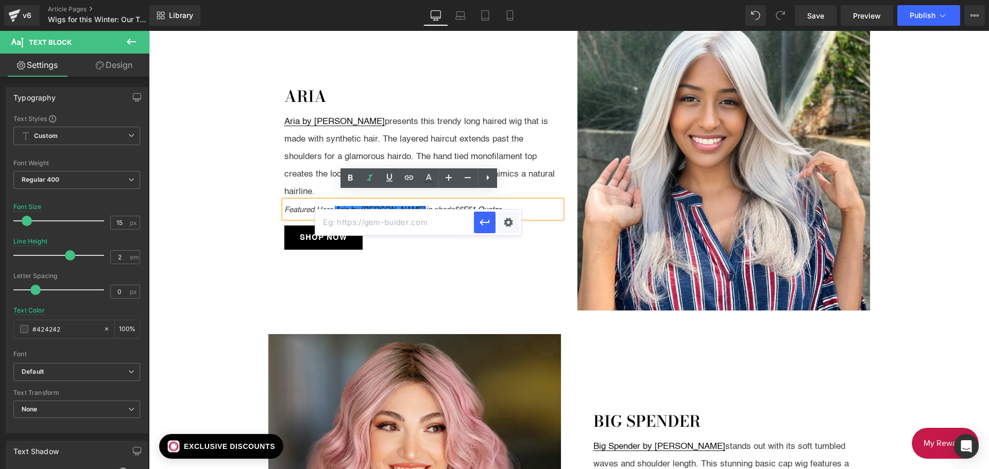
click at [395, 223] on input "text" at bounding box center [394, 223] width 159 height 26
click at [375, 217] on input "text" at bounding box center [394, 223] width 159 height 26
click at [311, 206] on icon "Featured Here: Aria by [PERSON_NAME] in shade 56F51 Oyster" at bounding box center [392, 210] width 216 height 8
drag, startPoint x: 334, startPoint y: 201, endPoint x: 398, endPoint y: 203, distance: 63.4
click at [398, 206] on icon "Featured Here: Aria by [PERSON_NAME] in shade 56F51 Oyster" at bounding box center [391, 210] width 214 height 8
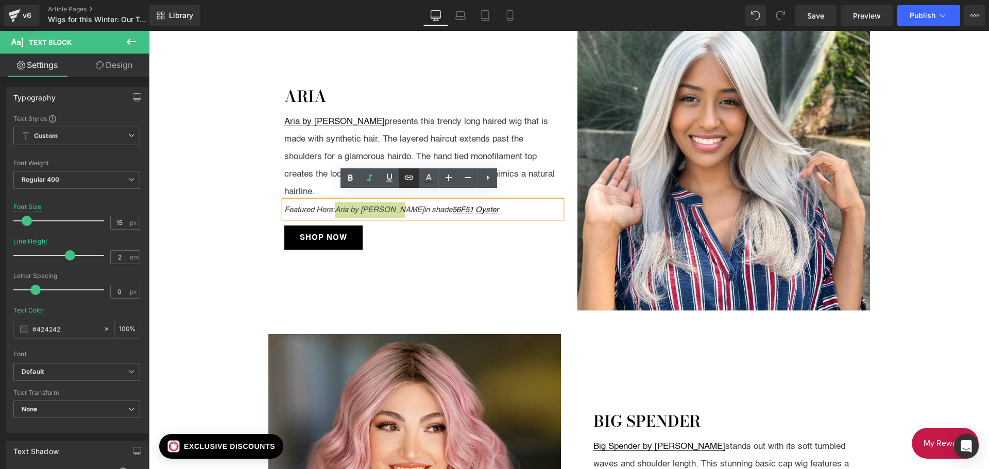
click at [405, 181] on icon at bounding box center [409, 177] width 12 height 12
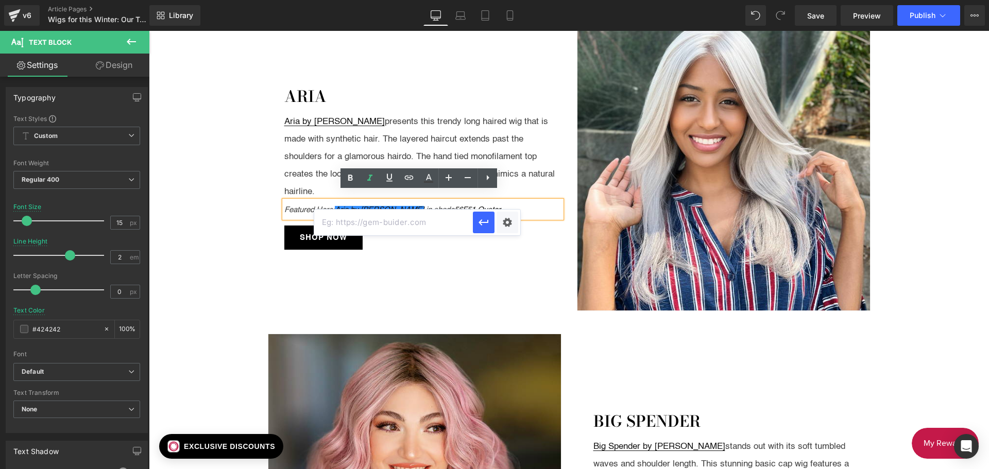
click at [392, 220] on input "text" at bounding box center [393, 223] width 159 height 26
paste input "[URL][DOMAIN_NAME][PERSON_NAME]"
type input "[URL][DOMAIN_NAME][PERSON_NAME]"
click at [486, 221] on icon "button" at bounding box center [483, 222] width 12 height 12
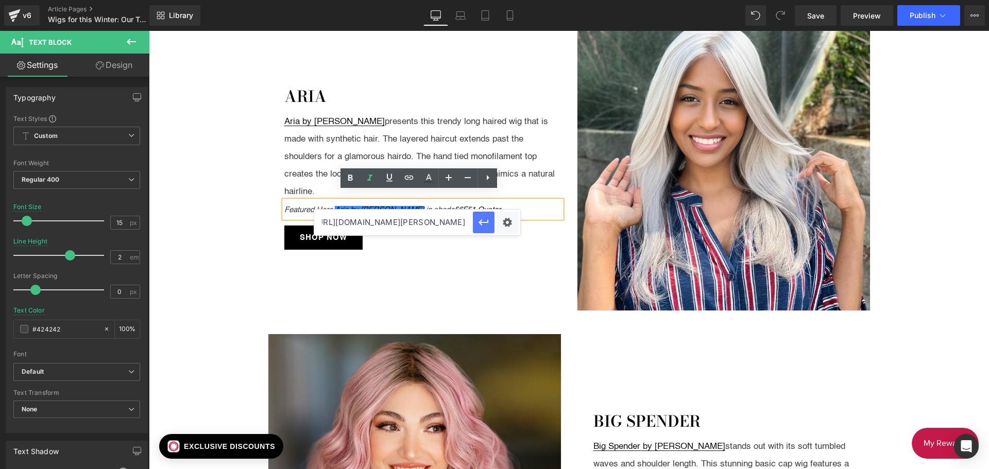
scroll to position [0, 0]
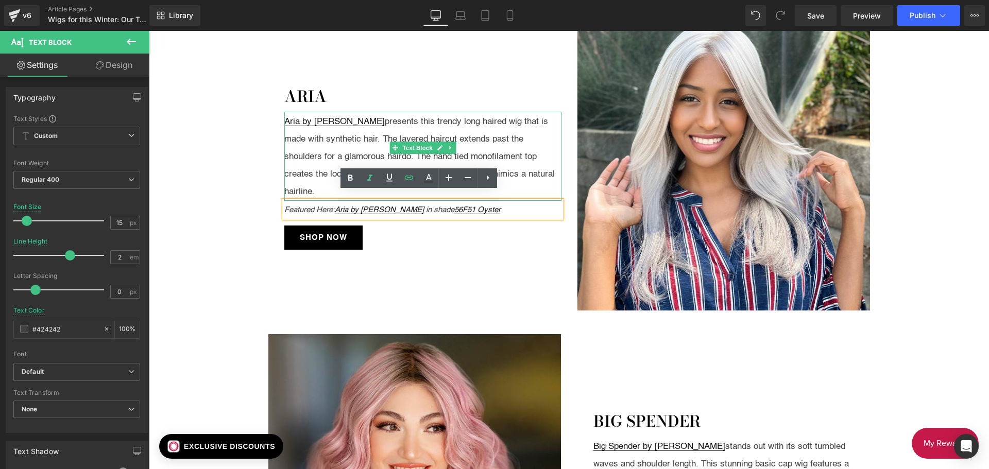
click at [364, 135] on div "Aria by [PERSON_NAME] presents this trendy long haired wig that is made with sy…" at bounding box center [422, 157] width 277 height 88
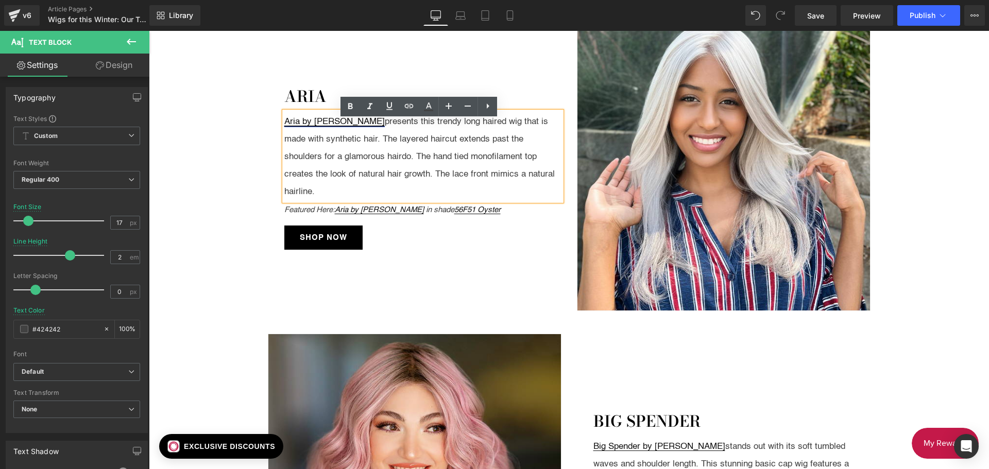
click at [352, 126] on link "Aria by [PERSON_NAME]" at bounding box center [334, 121] width 100 height 9
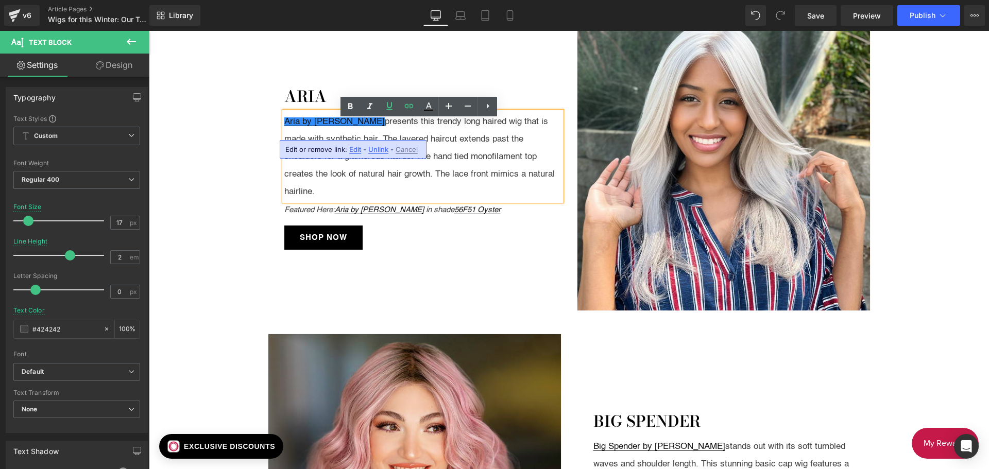
click at [354, 150] on span "Edit" at bounding box center [355, 149] width 12 height 9
click at [370, 158] on input "[URL][DOMAIN_NAME][PERSON_NAME]" at bounding box center [355, 153] width 159 height 26
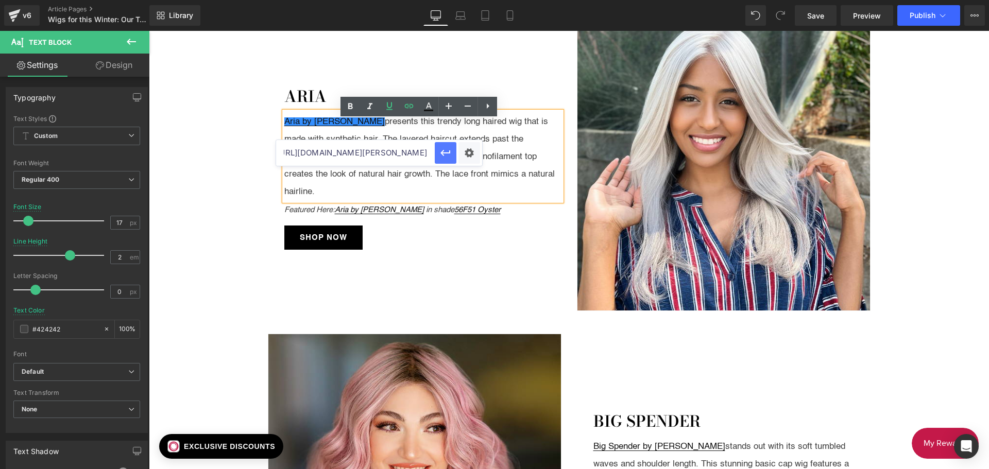
click at [447, 147] on icon "button" at bounding box center [445, 153] width 12 height 12
click at [478, 165] on div "Aria by [PERSON_NAME] presents this trendy long haired wig that is made with sy…" at bounding box center [422, 157] width 277 height 88
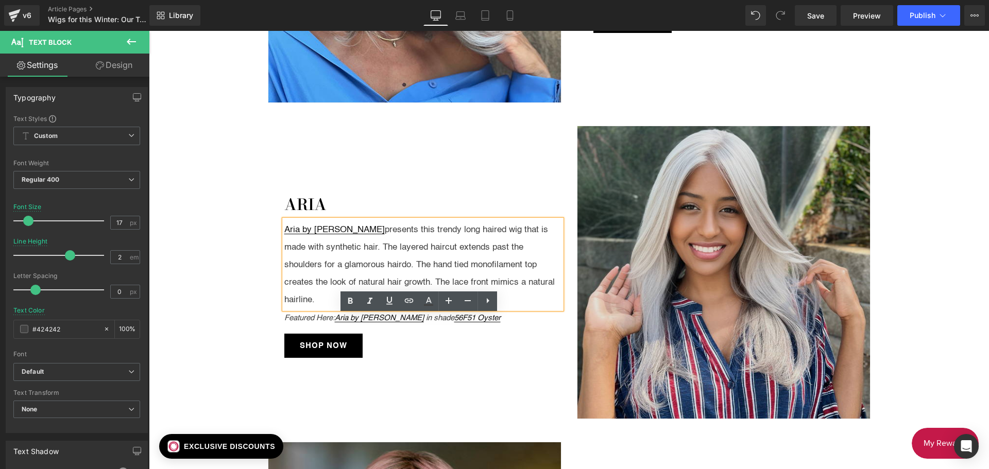
scroll to position [1133, 0]
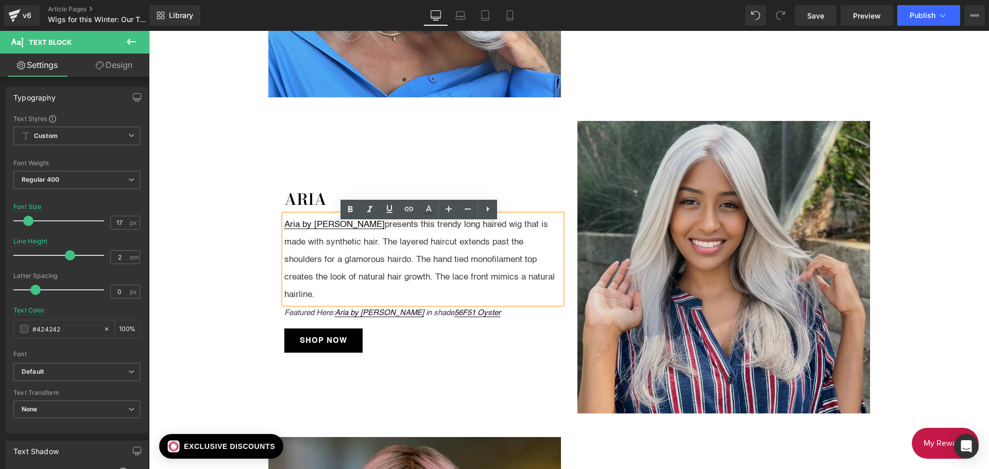
click at [704, 248] on img at bounding box center [724, 268] width 294 height 294
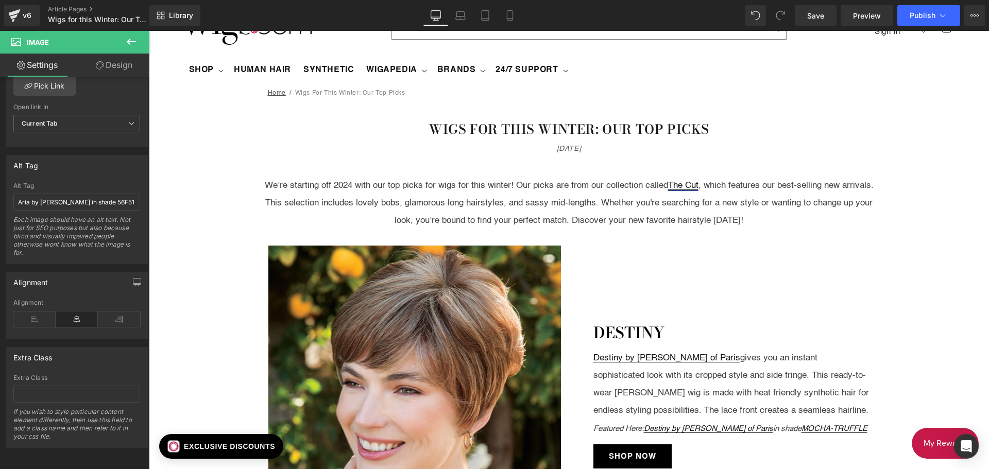
scroll to position [0, 0]
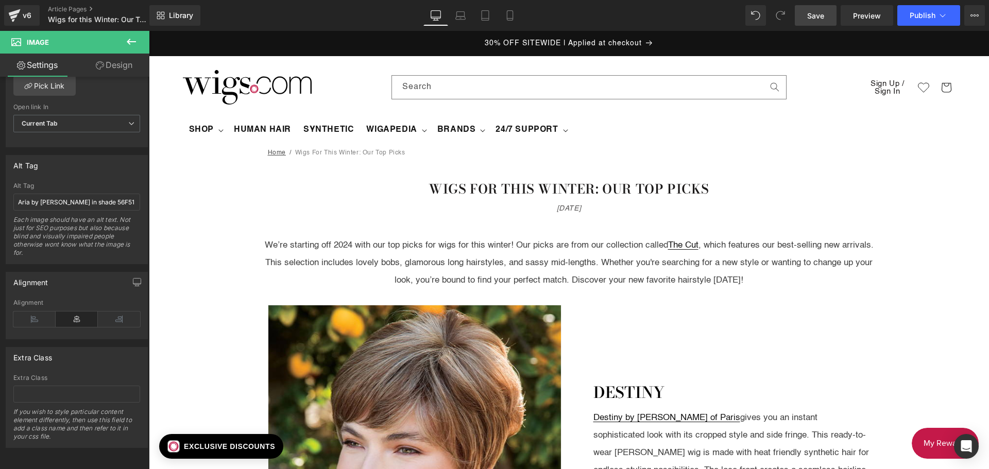
click at [817, 21] on link "Save" at bounding box center [816, 15] width 42 height 21
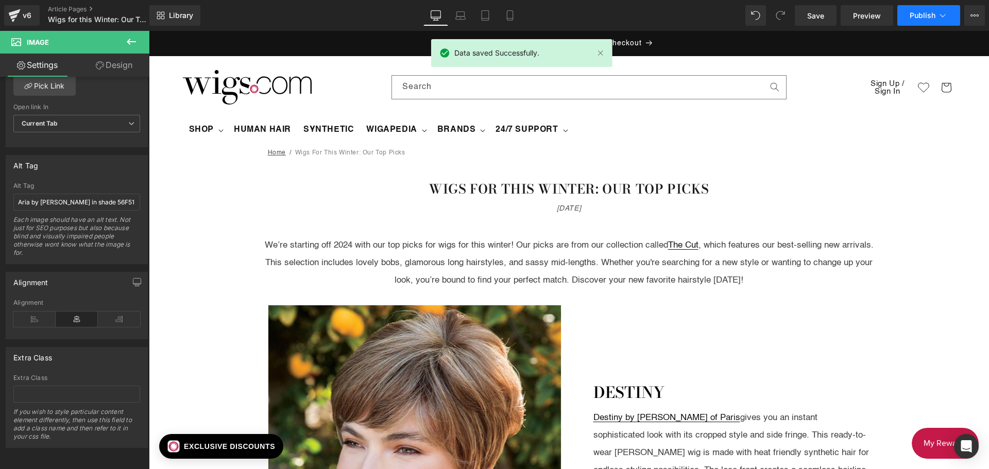
click at [915, 14] on span "Publish" at bounding box center [923, 15] width 26 height 8
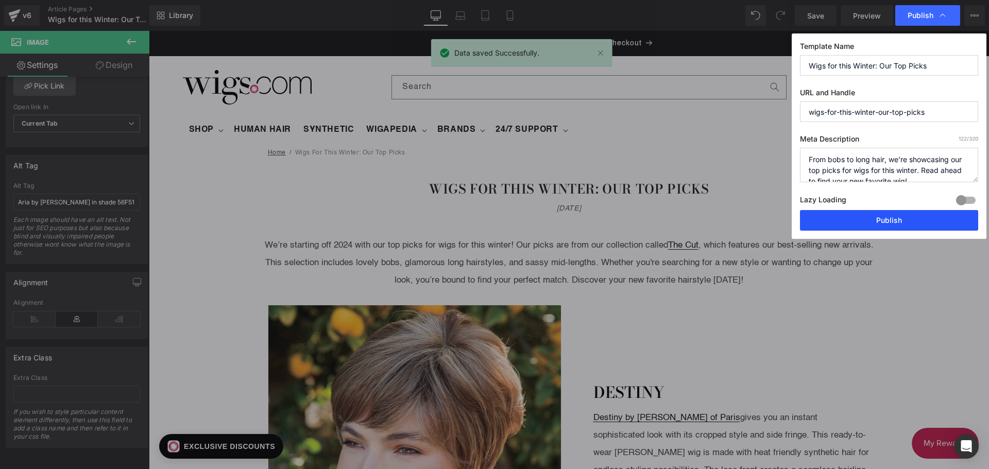
click at [901, 224] on button "Publish" at bounding box center [889, 220] width 178 height 21
